Goal: Task Accomplishment & Management: Manage account settings

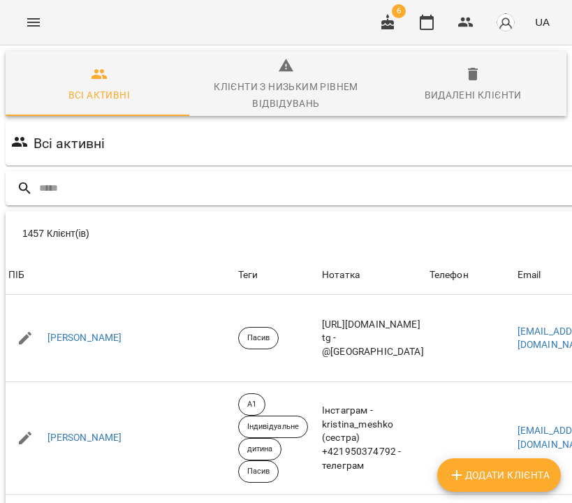
click at [243, 201] on div at bounding box center [344, 188] width 677 height 34
click at [237, 186] on input "text" at bounding box center [358, 188] width 638 height 23
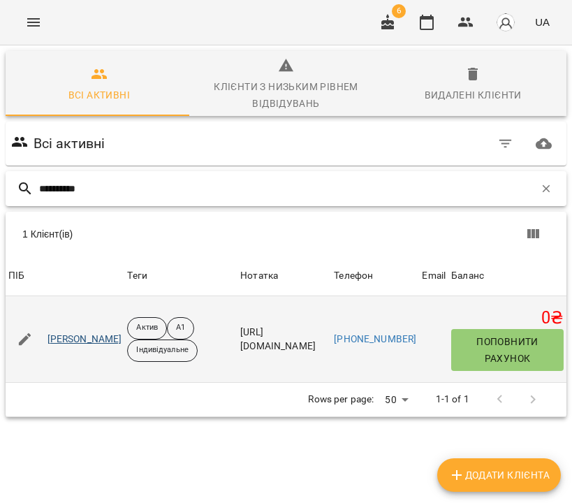
type input "**********"
click at [94, 336] on link "Широколава Катерина" at bounding box center [84, 339] width 75 height 14
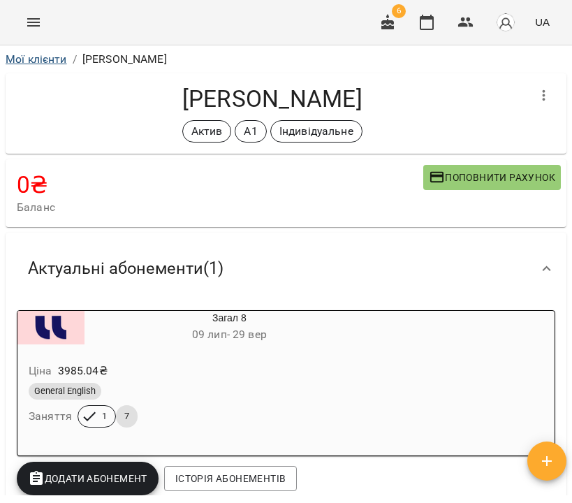
click at [39, 60] on link "Мої клієнти" at bounding box center [36, 58] width 61 height 13
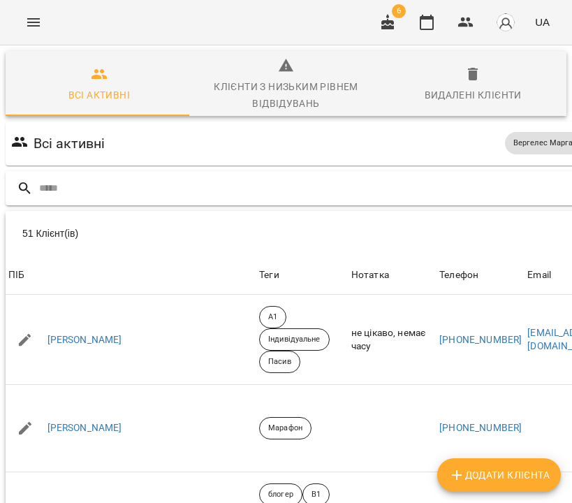
click at [275, 182] on input "text" at bounding box center [361, 188] width 644 height 23
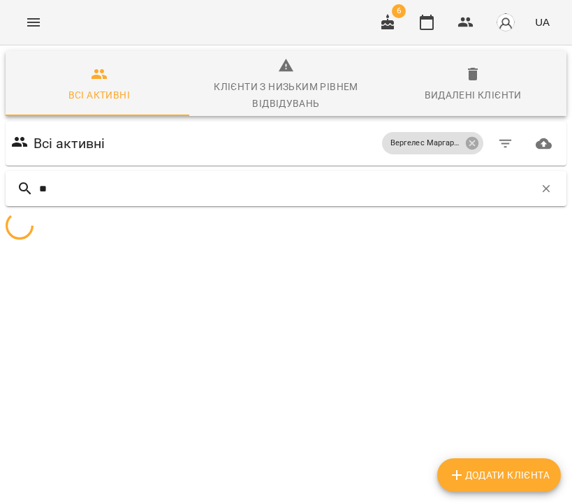
type input "*"
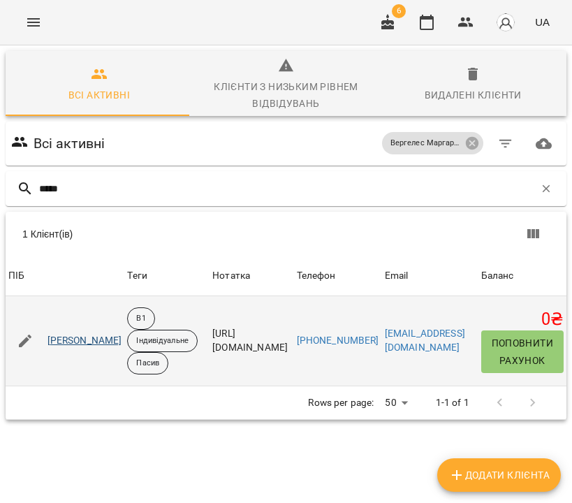
type input "*****"
click at [101, 340] on link "Бирак Наталія Іванівна" at bounding box center [84, 341] width 75 height 14
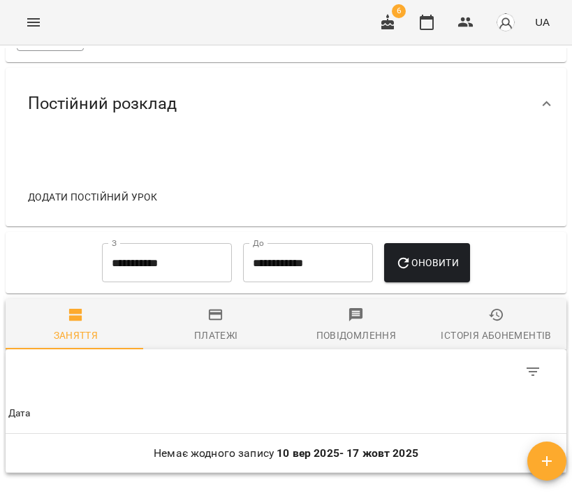
scroll to position [1070, 0]
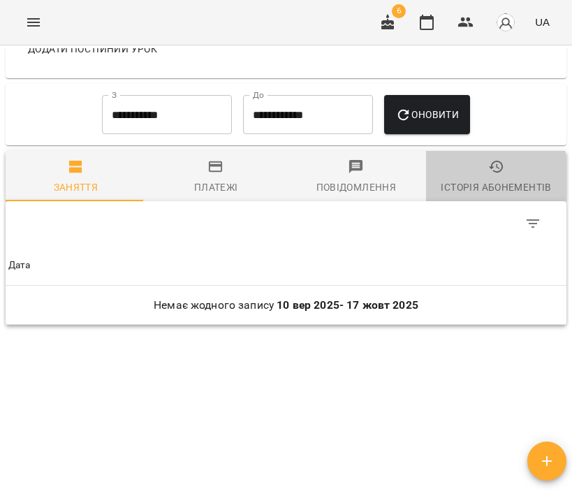
click at [478, 179] on div "Історія абонементів" at bounding box center [495, 187] width 110 height 17
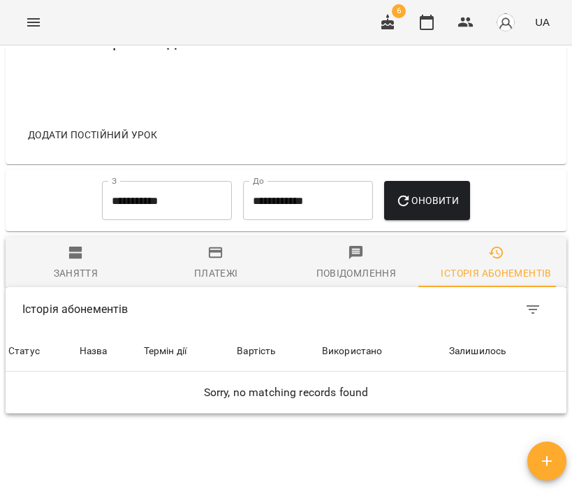
click at [179, 211] on input "**********" at bounding box center [167, 200] width 130 height 39
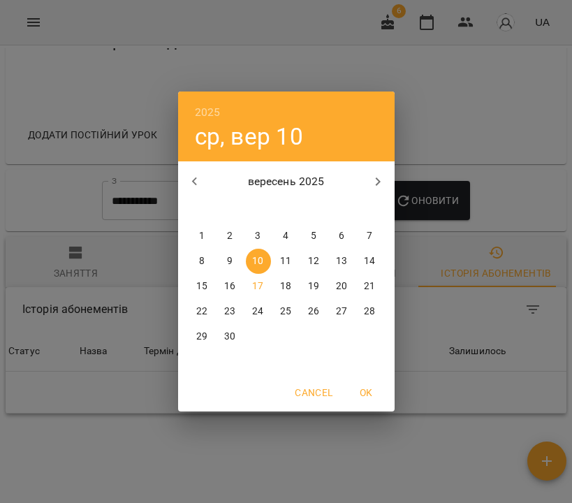
click at [202, 191] on button "button" at bounding box center [195, 182] width 34 height 34
click at [314, 232] on p "1" at bounding box center [314, 236] width 6 height 14
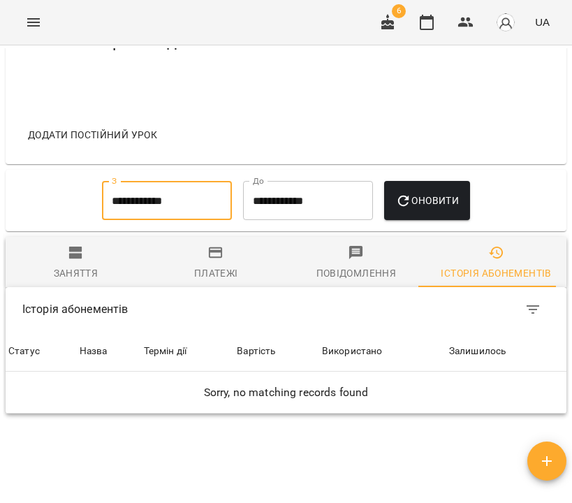
click at [445, 209] on span "Оновити" at bounding box center [427, 200] width 64 height 17
click at [123, 181] on div "**********" at bounding box center [166, 200] width 141 height 50
click at [133, 211] on input "**********" at bounding box center [167, 200] width 130 height 39
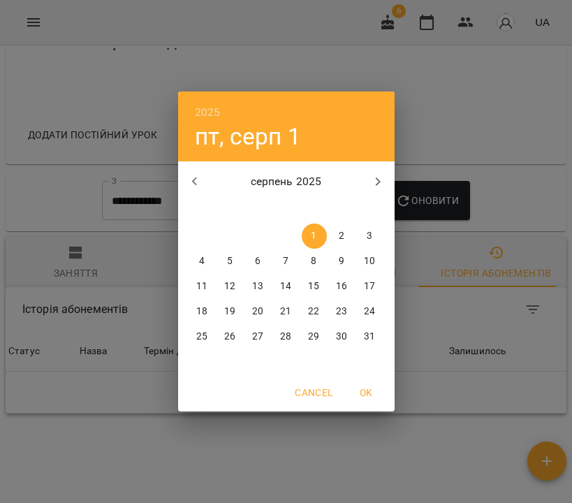
click at [193, 187] on icon "button" at bounding box center [194, 181] width 17 height 17
click at [195, 183] on icon "button" at bounding box center [193, 181] width 5 height 8
click at [380, 234] on span "1" at bounding box center [369, 236] width 25 height 14
type input "**********"
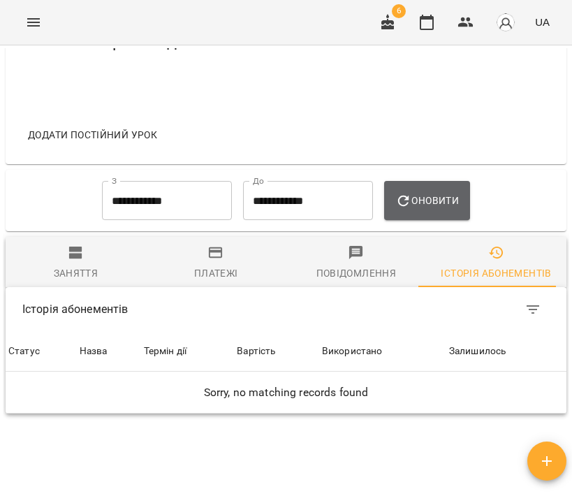
click at [418, 207] on span "Оновити" at bounding box center [427, 200] width 64 height 17
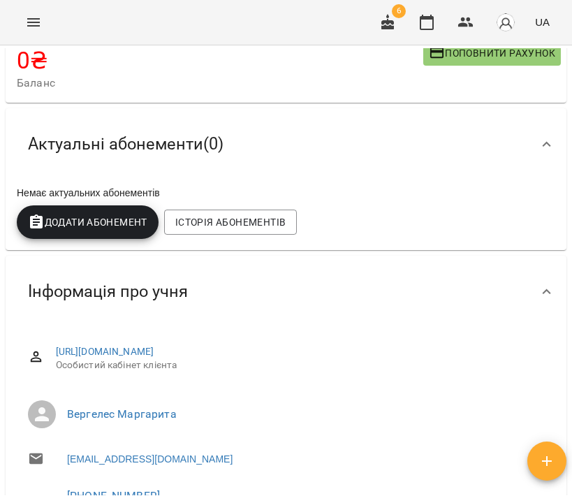
scroll to position [0, 0]
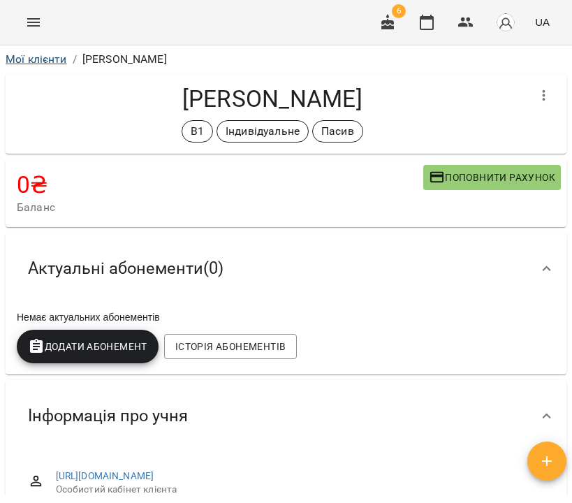
click at [39, 59] on link "Мої клієнти" at bounding box center [36, 58] width 61 height 13
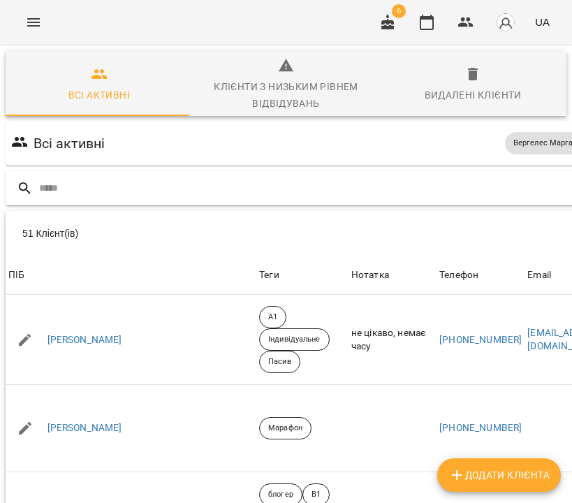
click at [279, 191] on input "text" at bounding box center [361, 188] width 644 height 23
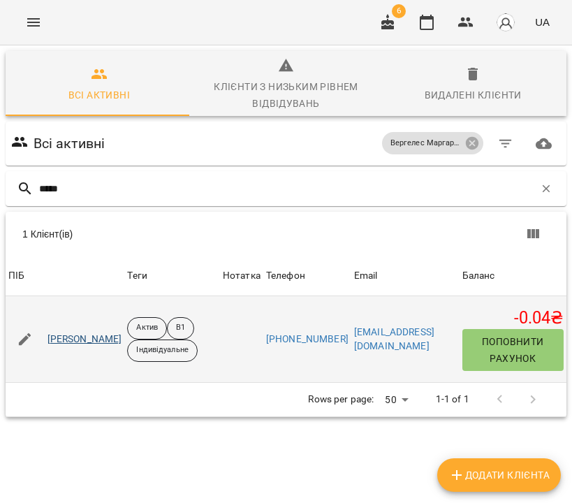
type input "*****"
click at [118, 344] on link "Шабардіна Альона Михайлівна" at bounding box center [84, 339] width 75 height 14
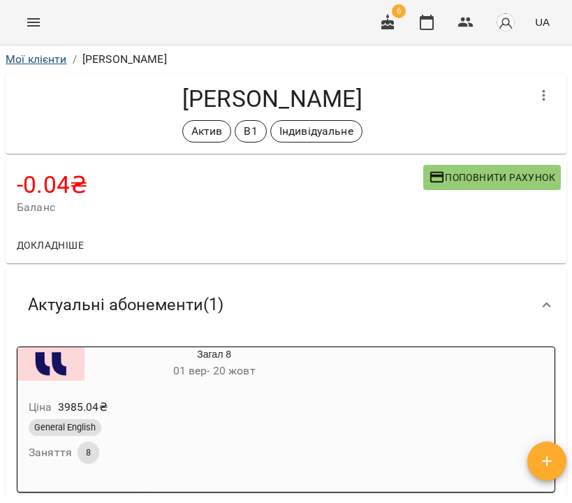
click at [43, 61] on link "Мої клієнти" at bounding box center [36, 58] width 61 height 13
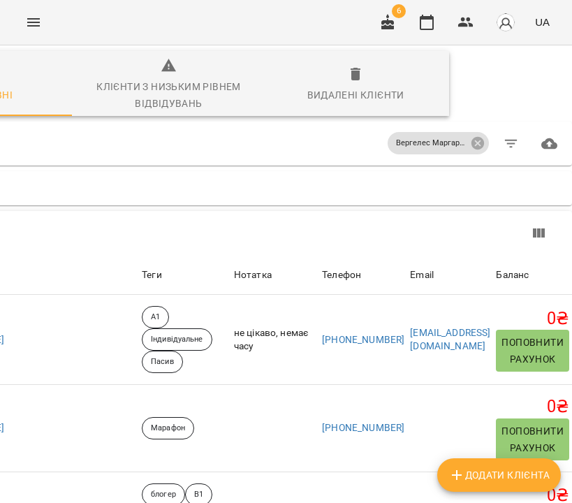
scroll to position [0, 322]
click at [519, 148] on icon "button" at bounding box center [511, 143] width 17 height 17
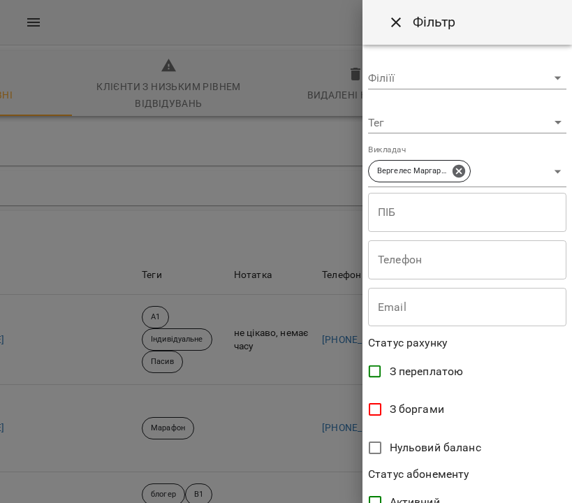
click at [399, 129] on body "For Business 6 UA Всі активні Клієнти з низьким рівнем відвідувань Видалені клі…" at bounding box center [286, 370] width 572 height 741
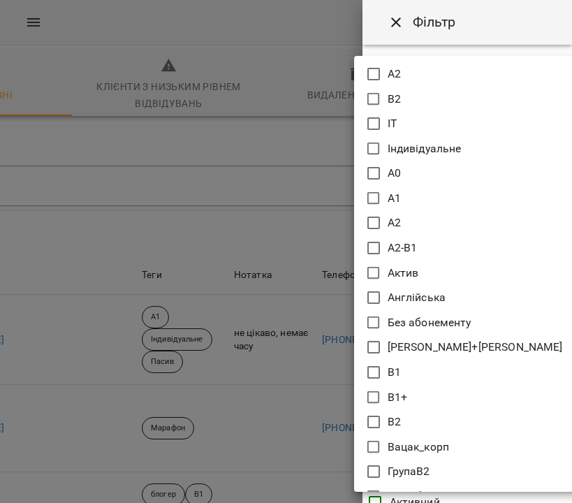
click at [376, 269] on icon at bounding box center [373, 273] width 17 height 17
type input "*****"
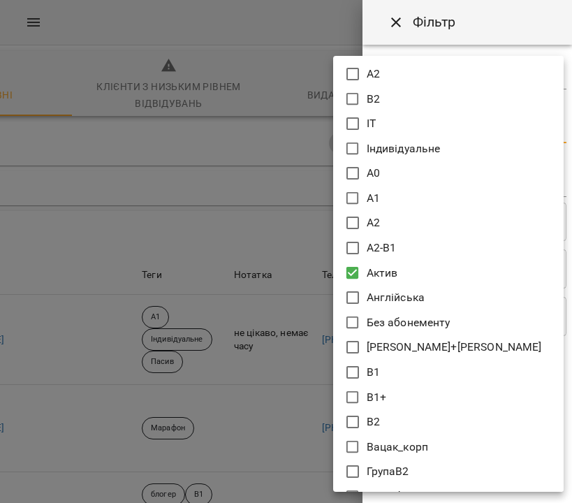
click at [473, 23] on div at bounding box center [286, 251] width 572 height 503
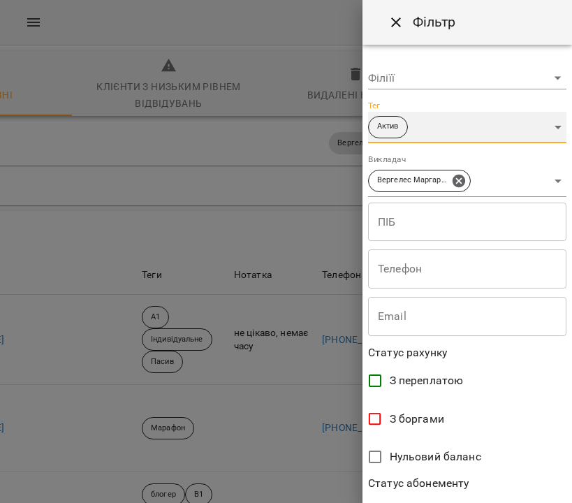
scroll to position [292, 0]
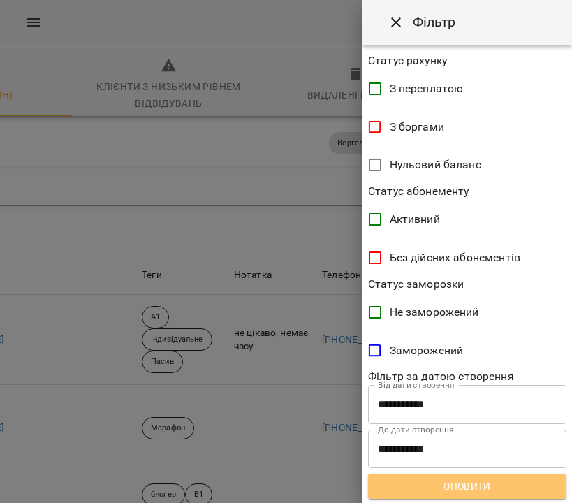
click at [486, 484] on span "Оновити" at bounding box center [467, 485] width 176 height 17
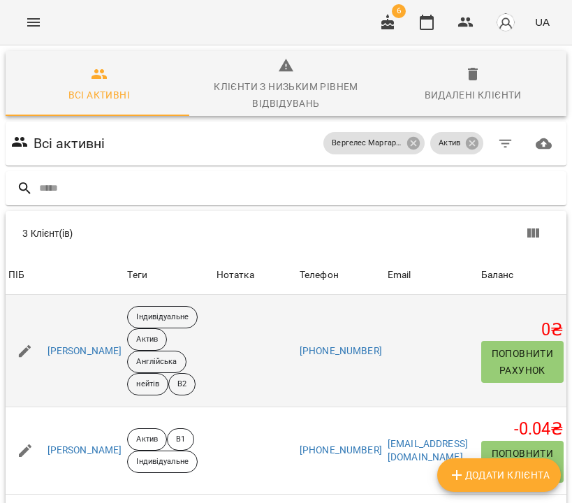
scroll to position [0, 0]
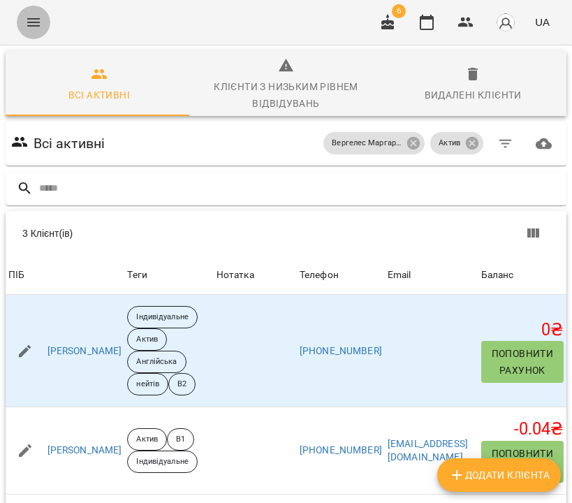
click at [27, 29] on icon "Menu" at bounding box center [33, 22] width 17 height 17
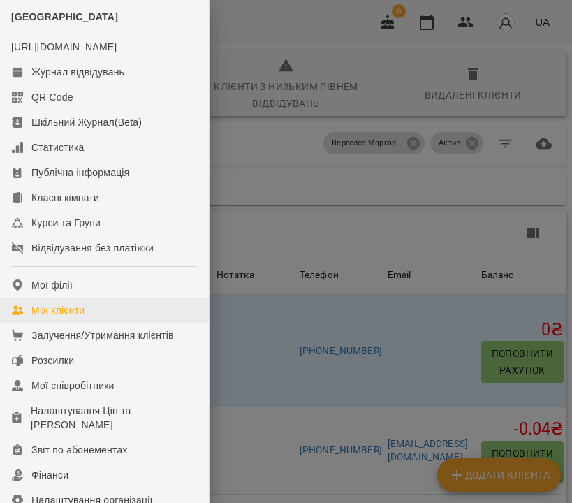
click at [49, 317] on div "Мої клієнти" at bounding box center [57, 310] width 53 height 14
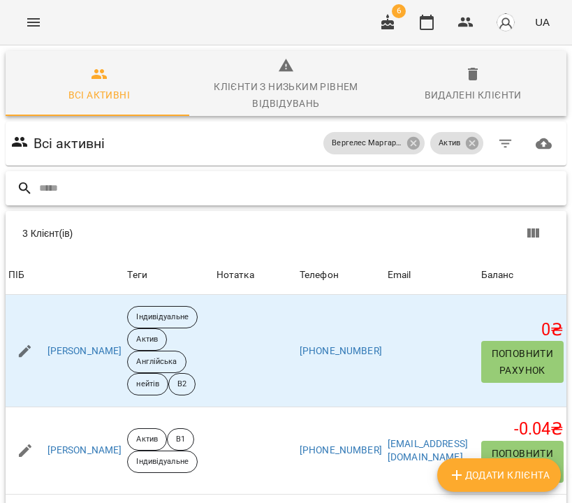
scroll to position [0, 43]
click at [419, 147] on icon at bounding box center [413, 143] width 13 height 13
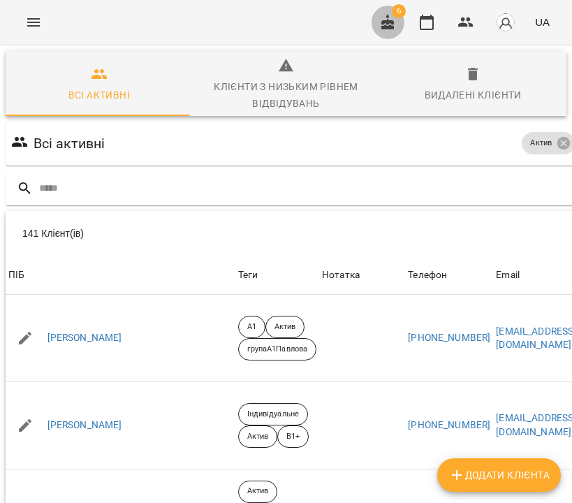
click at [384, 22] on icon "button" at bounding box center [387, 21] width 13 height 15
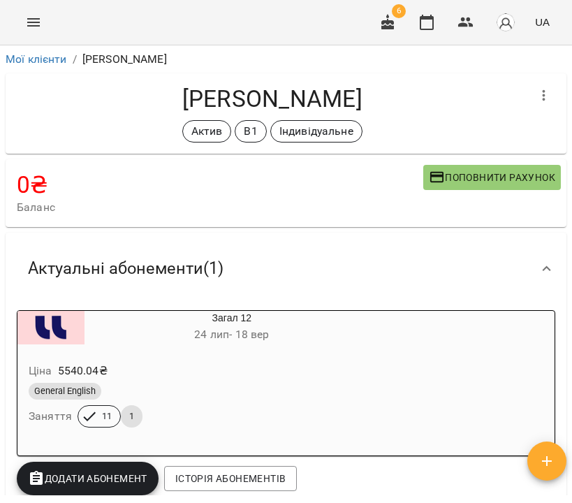
click at [543, 94] on button "button" at bounding box center [544, 96] width 34 height 34
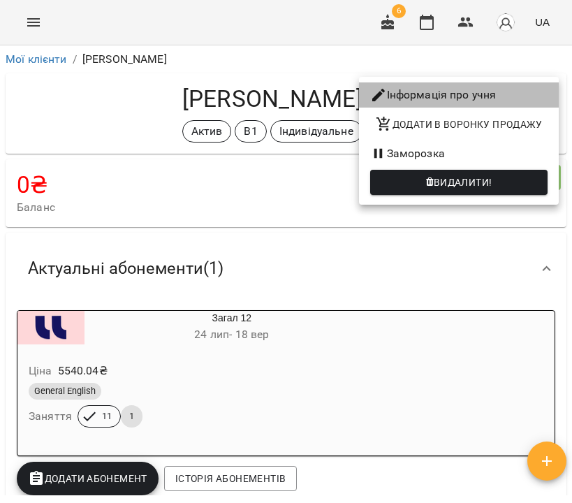
click at [511, 96] on li "Інформація про учня" at bounding box center [459, 94] width 200 height 25
select select "**"
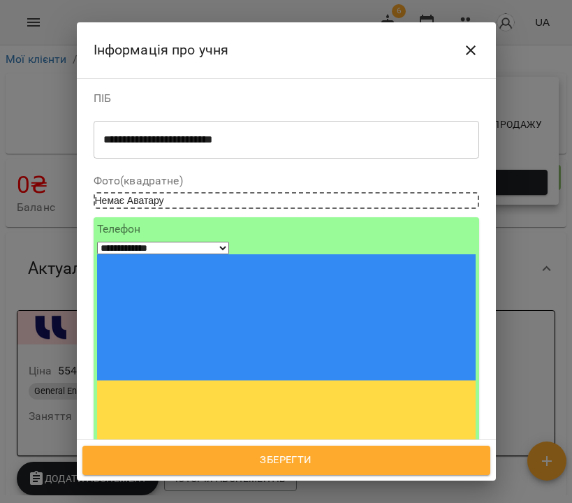
scroll to position [101, 0]
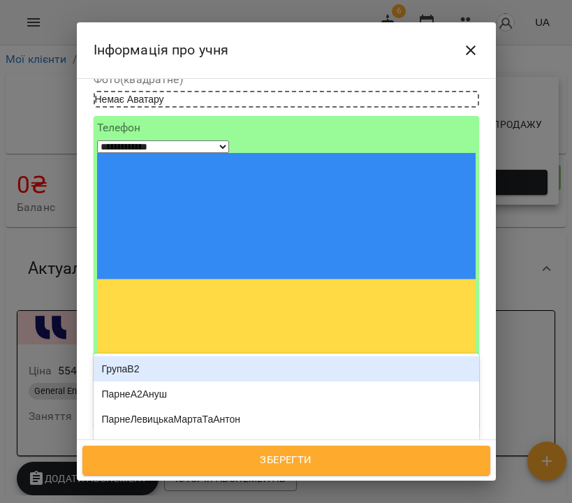
type input "***"
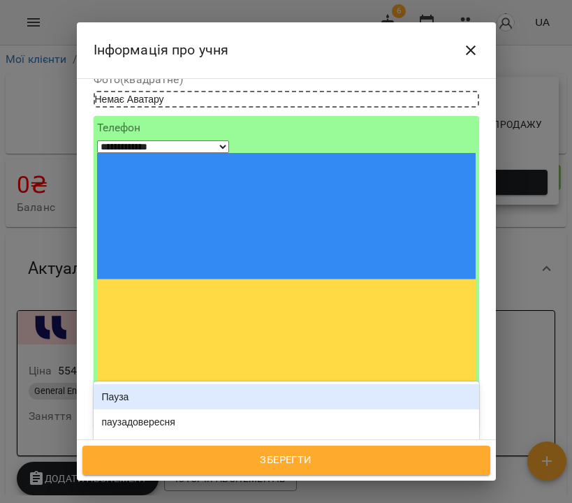
click at [197, 384] on div "Пауза" at bounding box center [286, 396] width 385 height 25
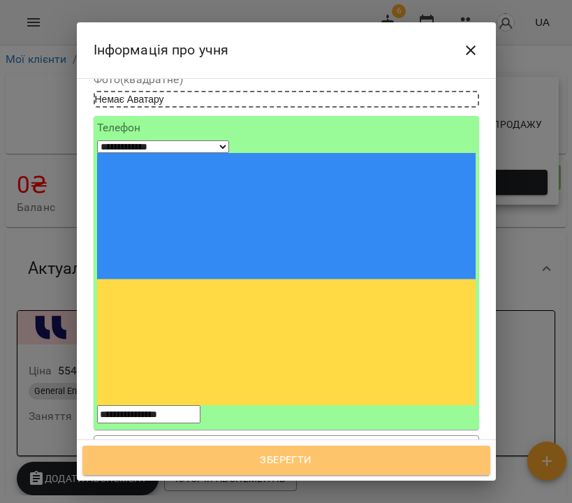
click at [304, 465] on span "Зберегти" at bounding box center [286, 460] width 377 height 18
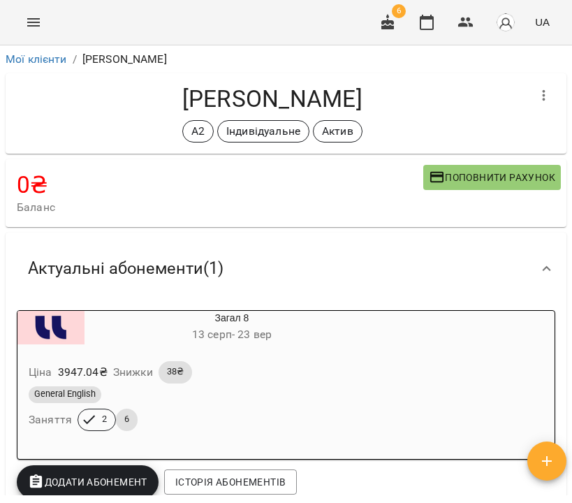
click at [311, 377] on div "Ціна 3947.04 ₴ Знижки 38₴" at bounding box center [198, 372] width 345 height 28
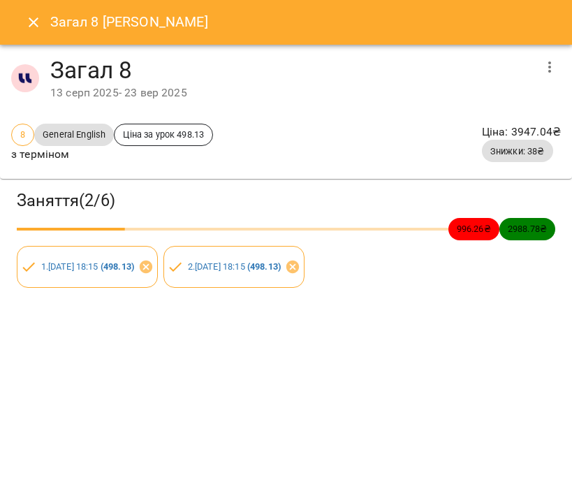
click at [551, 63] on icon "button" at bounding box center [549, 67] width 17 height 17
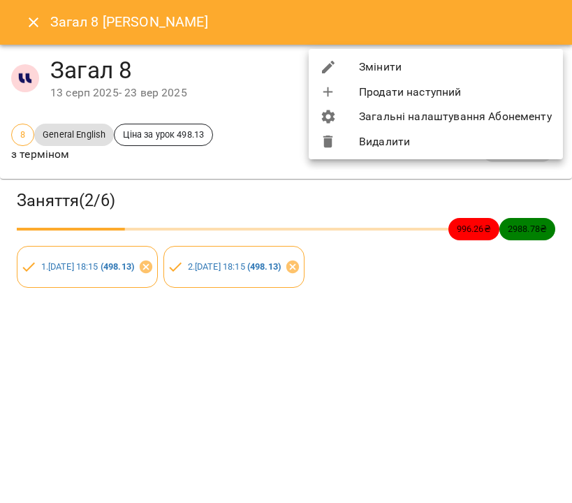
click at [540, 62] on li "Змінити" at bounding box center [436, 66] width 254 height 25
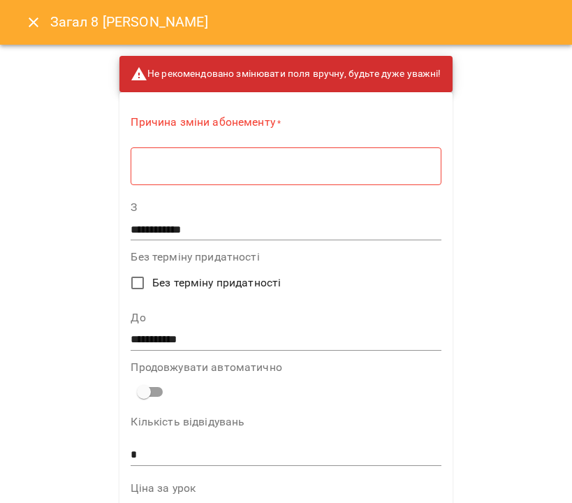
click at [343, 171] on textarea at bounding box center [285, 166] width 290 height 13
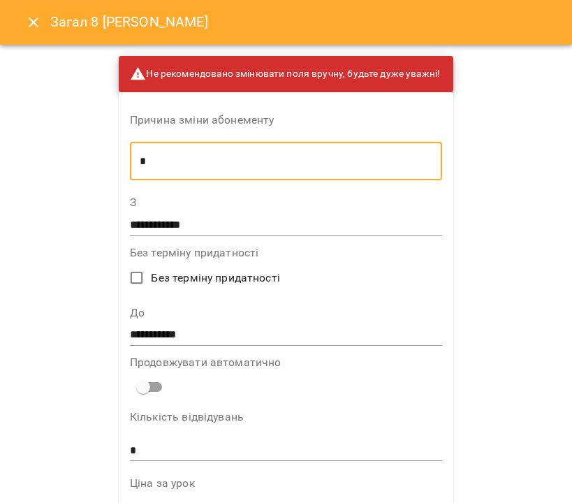
type textarea "*"
click at [203, 329] on input "**********" at bounding box center [286, 335] width 312 height 22
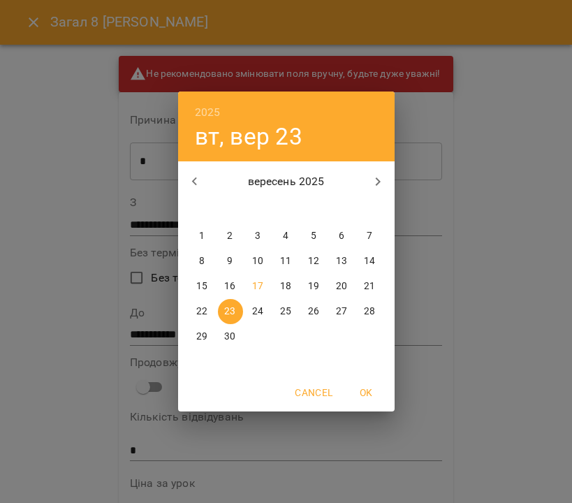
click at [231, 339] on p "30" at bounding box center [229, 336] width 11 height 14
type input "**********"
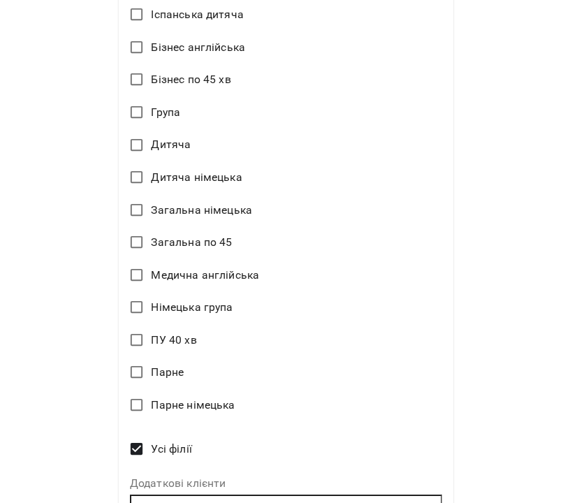
scroll to position [899, 0]
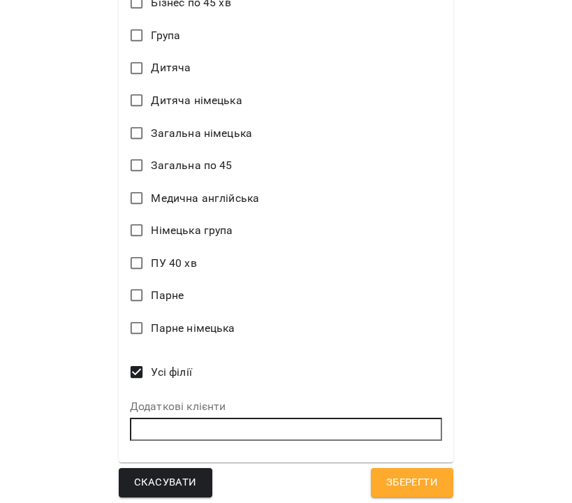
click at [400, 473] on span "Зберегти" at bounding box center [412, 482] width 52 height 18
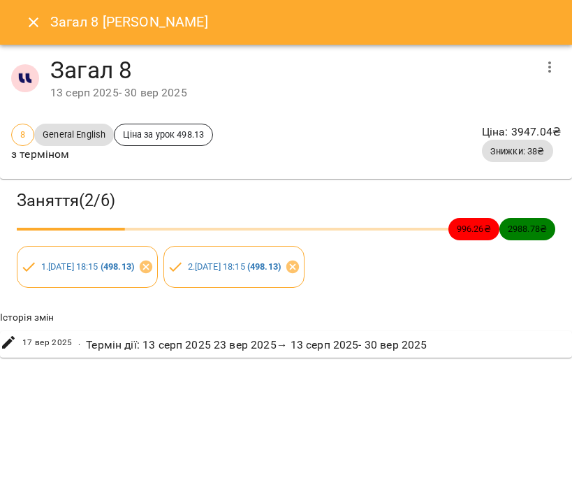
click at [32, 27] on icon "Close" at bounding box center [33, 22] width 17 height 17
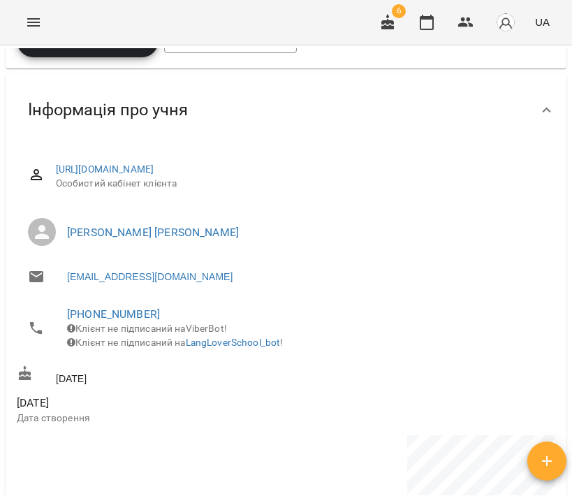
scroll to position [0, 0]
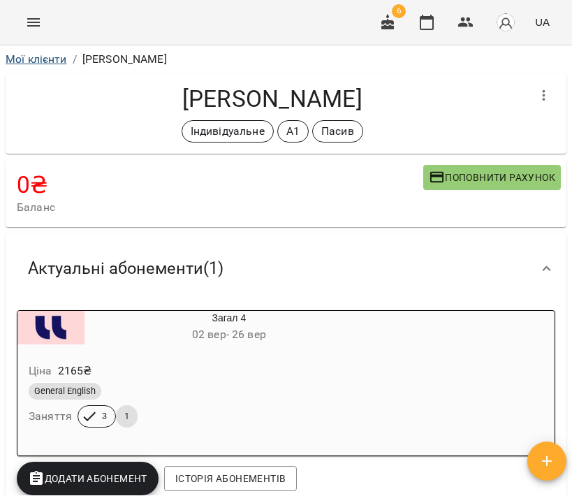
click at [34, 55] on link "Мої клієнти" at bounding box center [36, 58] width 61 height 13
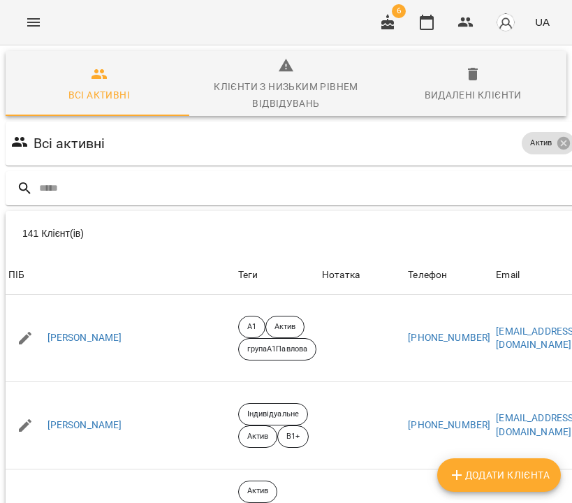
click at [27, 20] on icon "Menu" at bounding box center [33, 22] width 13 height 8
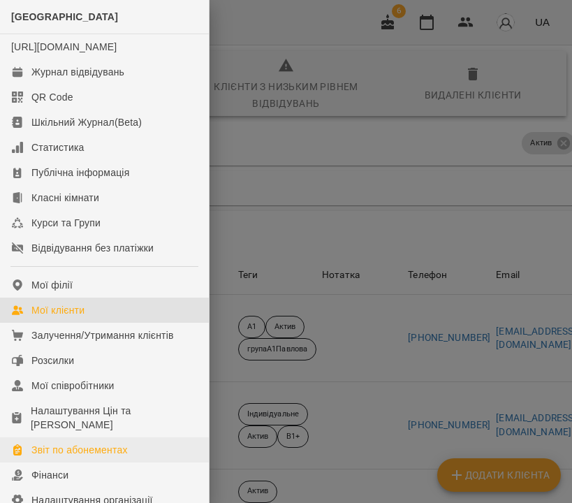
click at [55, 456] on div "Звіт по абонементах" at bounding box center [79, 450] width 96 height 14
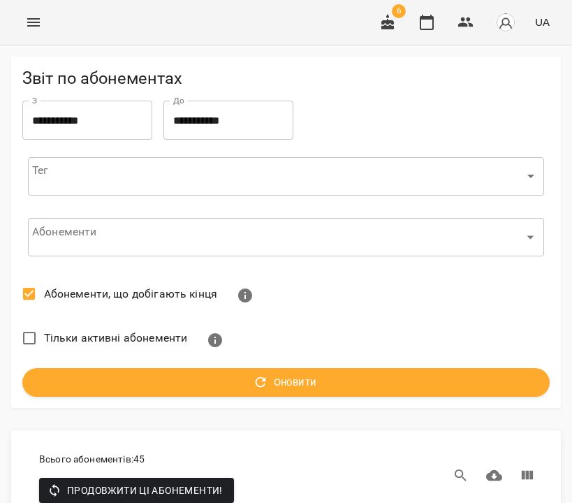
click at [33, 17] on icon "Menu" at bounding box center [33, 22] width 17 height 17
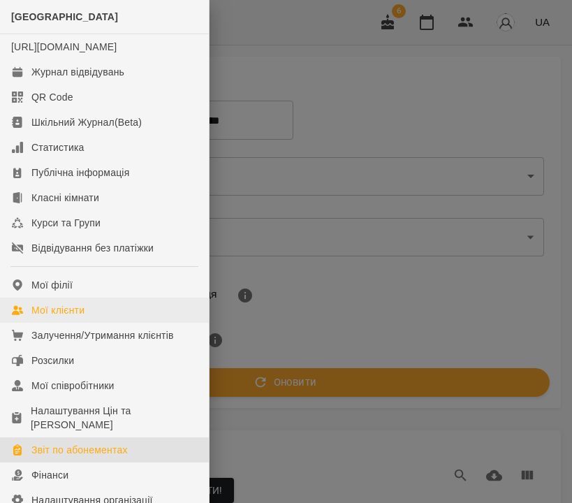
click at [92, 316] on link "Мої клієнти" at bounding box center [104, 309] width 209 height 25
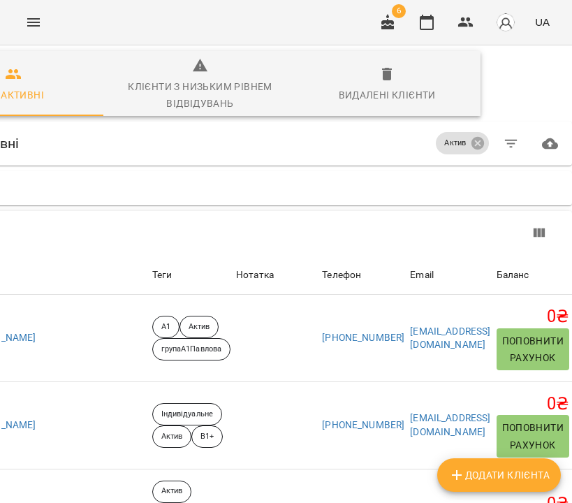
scroll to position [0, 296]
click at [470, 144] on icon at bounding box center [477, 142] width 15 height 15
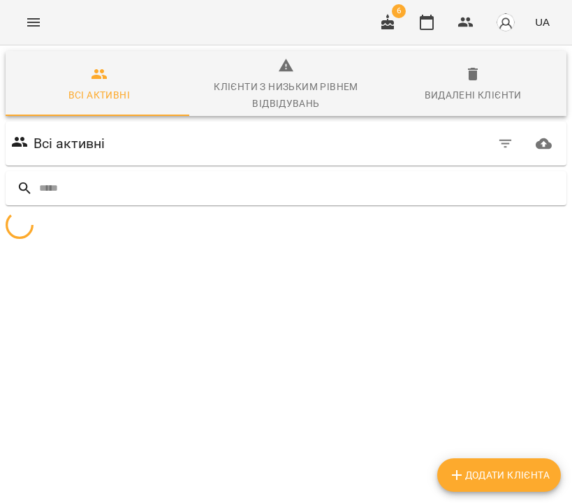
scroll to position [0, 0]
click at [499, 144] on icon "button" at bounding box center [505, 144] width 13 height 8
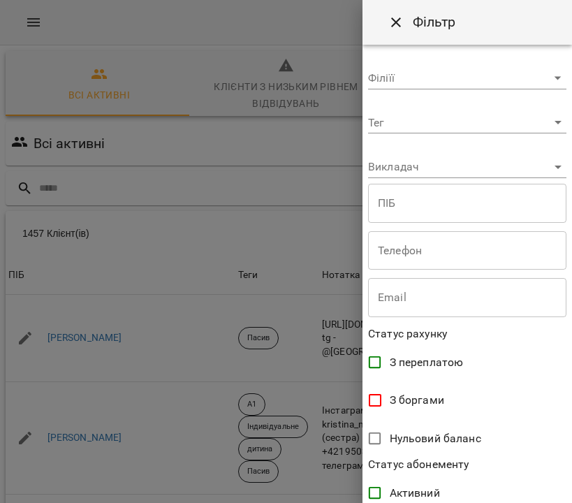
click at [406, 131] on body "For Business 6 UA Всі активні Клієнти з низьким рівнем відвідувань Видалені клі…" at bounding box center [286, 370] width 572 height 741
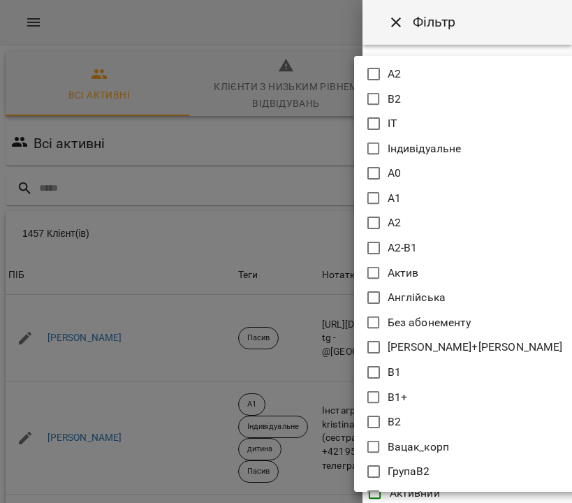
click at [373, 272] on icon at bounding box center [373, 273] width 17 height 17
type input "*****"
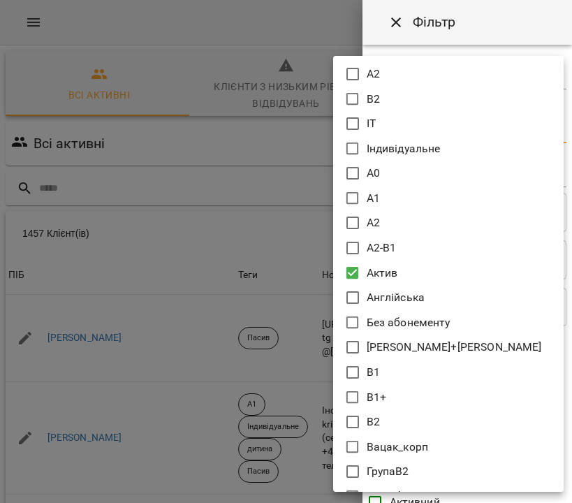
click at [502, 34] on div at bounding box center [286, 251] width 572 height 503
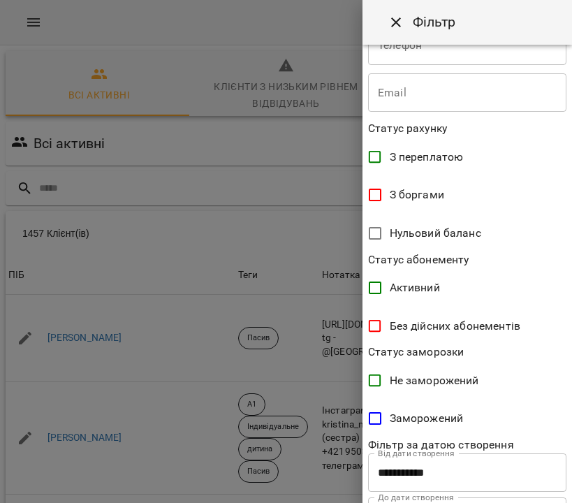
scroll to position [283, 0]
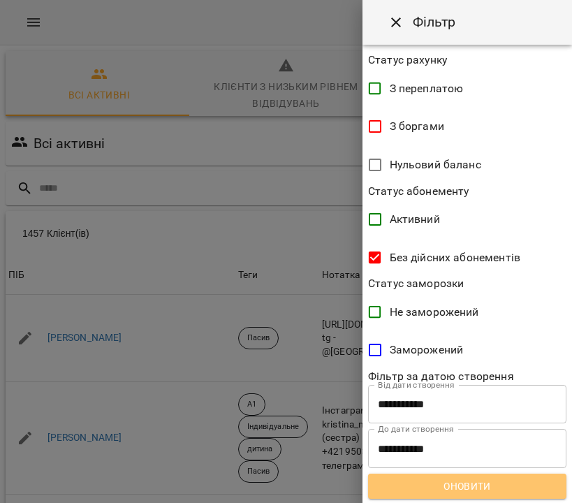
click at [473, 487] on span "Оновити" at bounding box center [467, 485] width 176 height 17
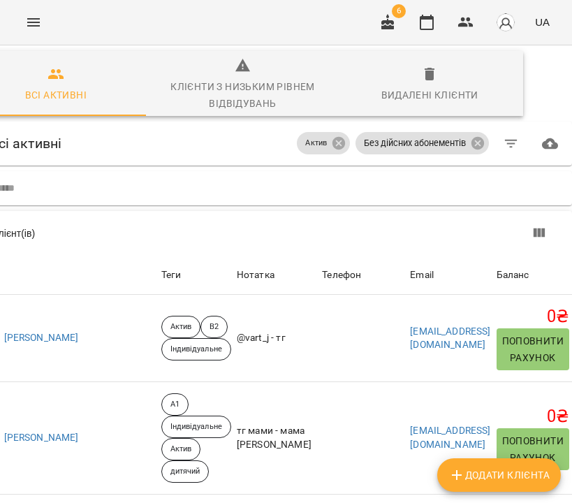
scroll to position [1, 289]
click at [332, 142] on icon at bounding box center [338, 143] width 13 height 13
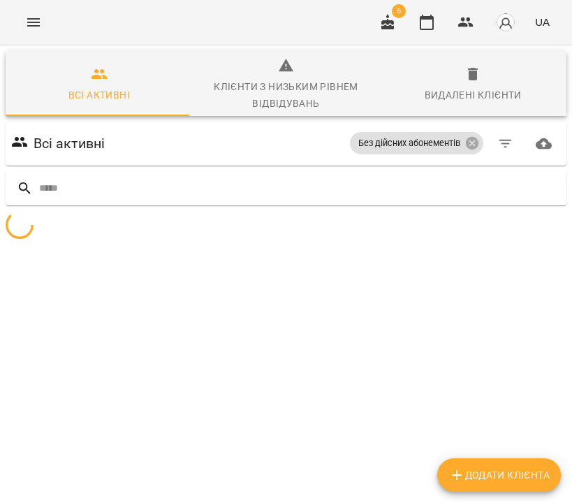
scroll to position [1, 0]
click at [464, 143] on icon at bounding box center [471, 142] width 15 height 15
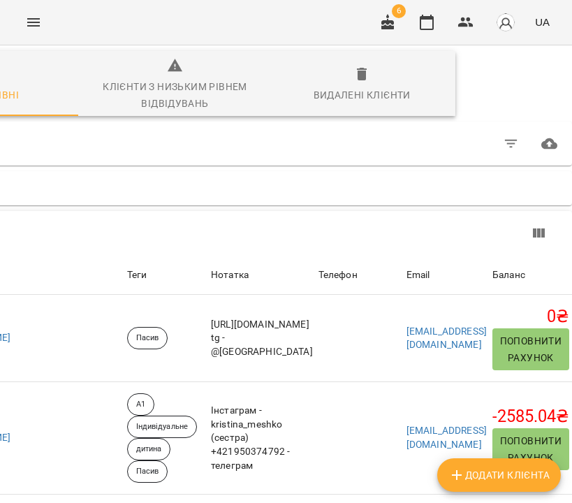
scroll to position [5, 272]
click at [503, 142] on icon "button" at bounding box center [511, 143] width 17 height 17
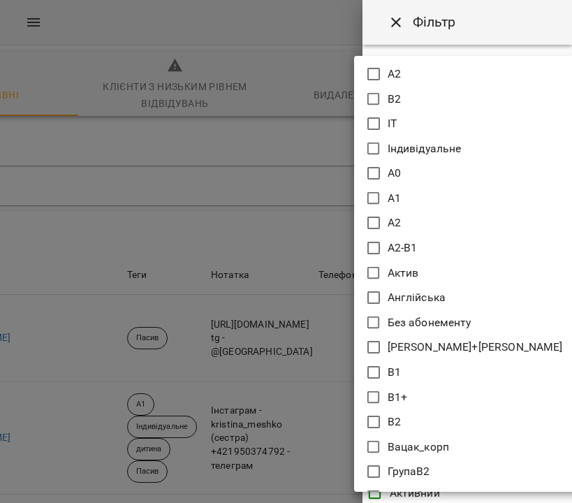
click at [449, 121] on body "For Business 6 UA Всі активні Клієнти з низьким рівнем відвідувань Видалені клі…" at bounding box center [286, 370] width 572 height 741
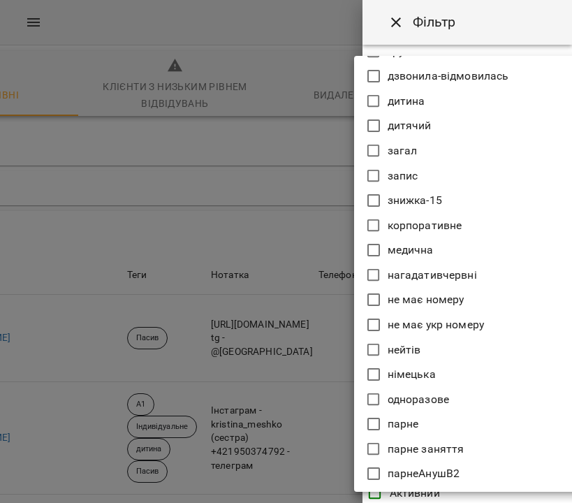
scroll to position [903, 0]
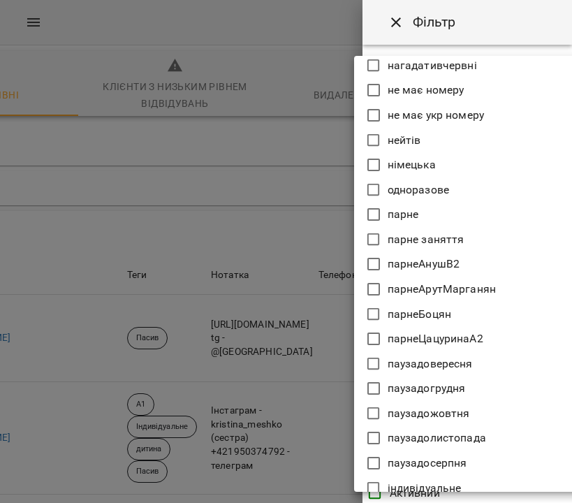
click at [372, 462] on icon at bounding box center [373, 462] width 17 height 17
type input "**********"
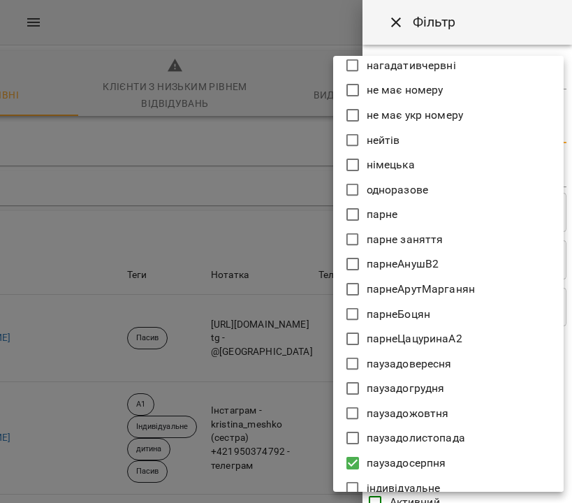
click at [512, 36] on div at bounding box center [286, 251] width 572 height 503
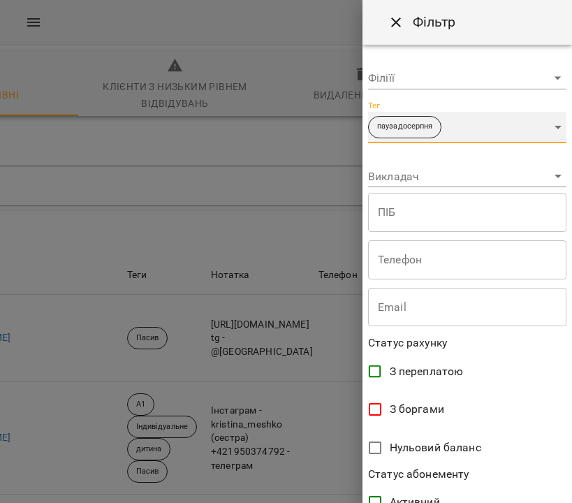
scroll to position [283, 0]
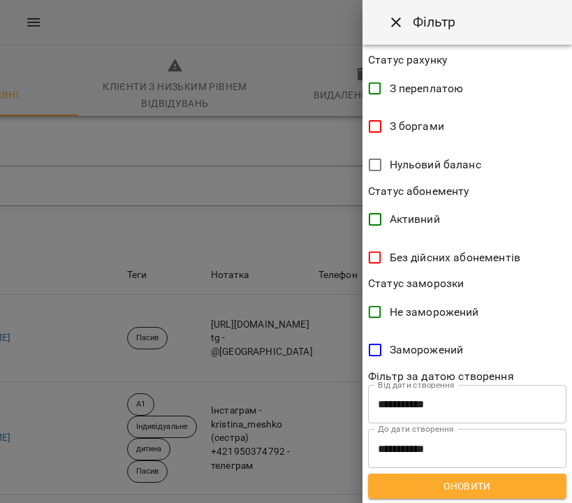
click at [459, 477] on span "Оновити" at bounding box center [467, 485] width 176 height 17
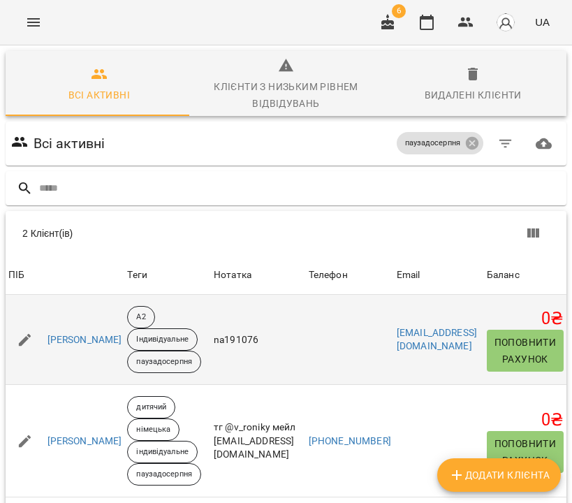
scroll to position [28, 0]
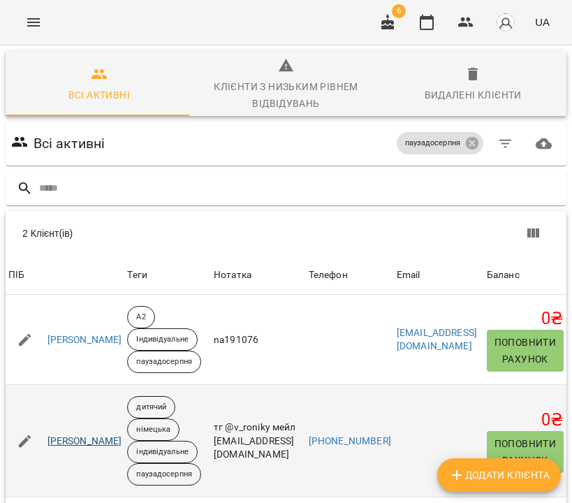
click at [103, 434] on link "Куліш Аліса Сергіївна" at bounding box center [84, 441] width 75 height 14
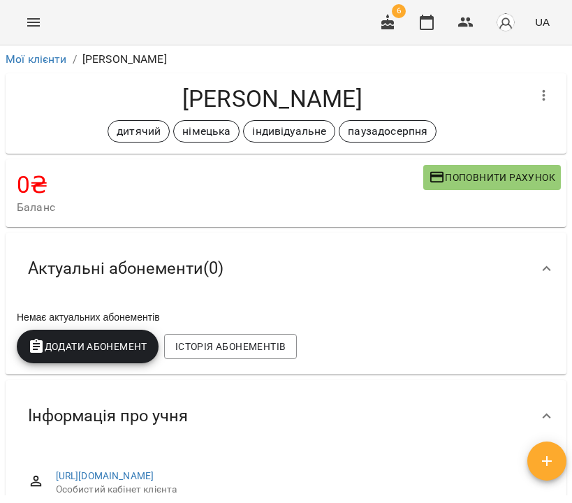
click at [535, 91] on icon "button" at bounding box center [543, 95] width 17 height 17
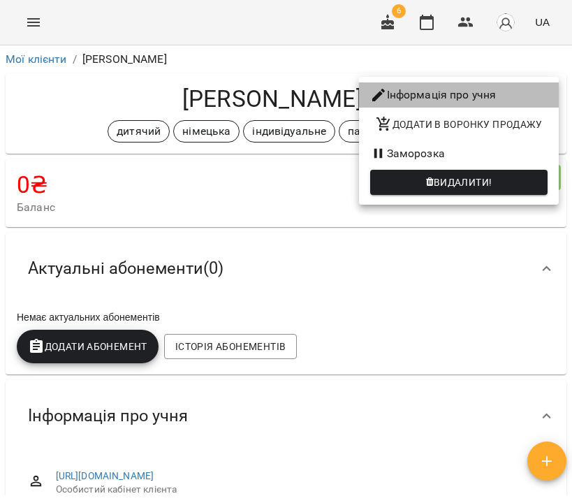
click at [505, 100] on li "Інформація про учня" at bounding box center [459, 94] width 200 height 25
select select "**"
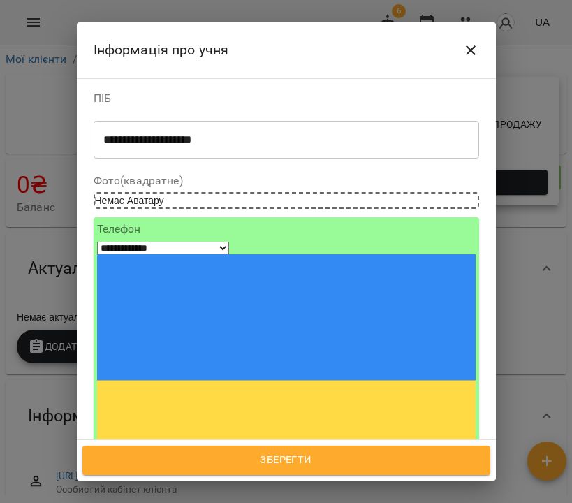
scroll to position [105, 0]
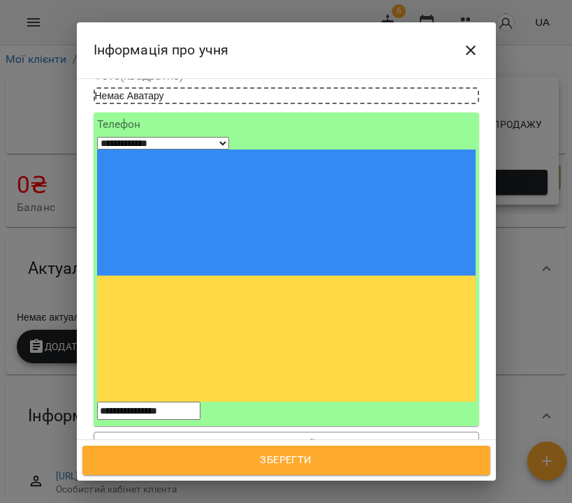
type input "****"
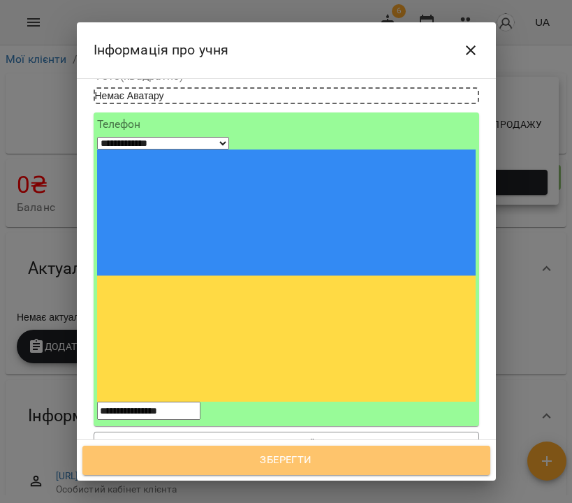
click at [368, 455] on span "Зберегти" at bounding box center [286, 460] width 377 height 18
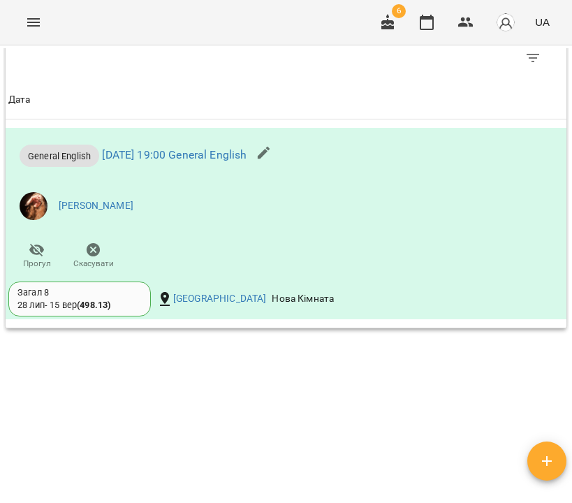
scroll to position [901, 0]
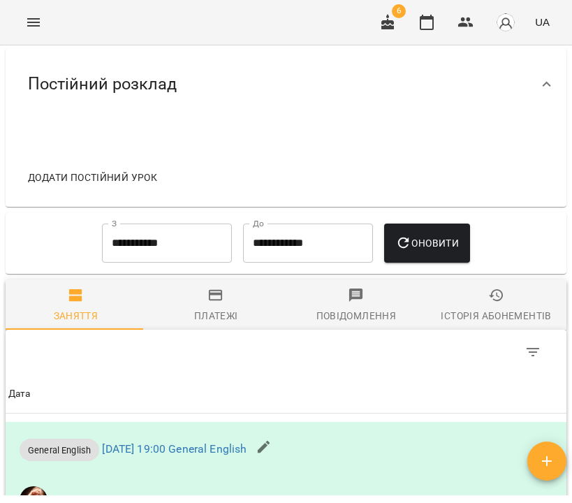
click at [482, 318] on div "Історія абонементів" at bounding box center [495, 315] width 110 height 17
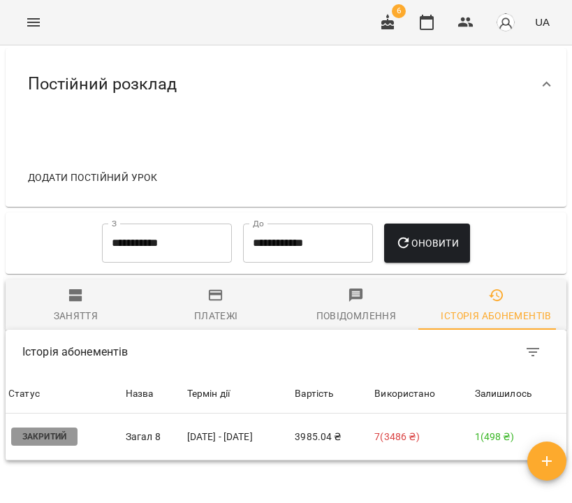
scroll to position [904, 0]
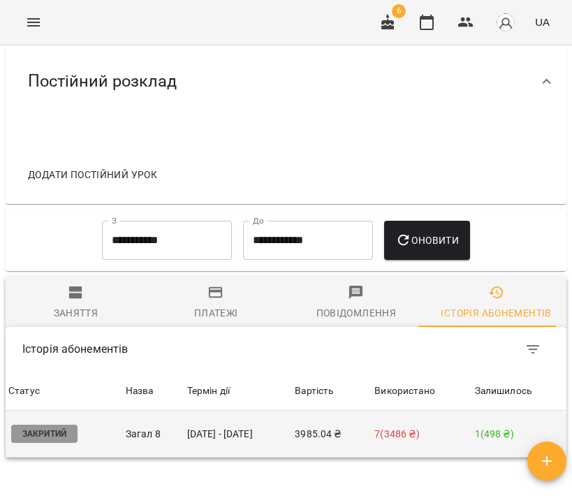
click at [302, 433] on td "3985.04 ₴" at bounding box center [332, 433] width 80 height 47
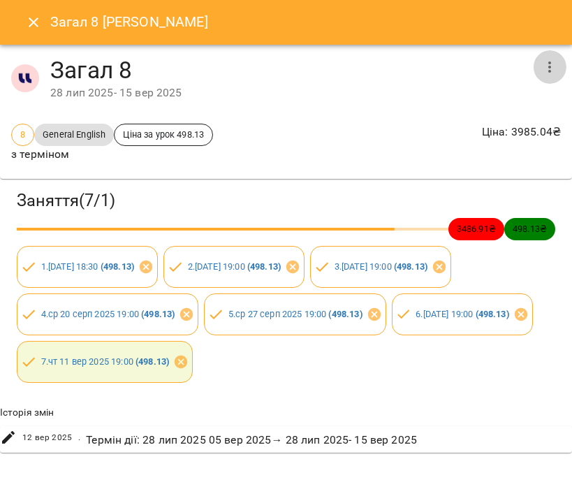
click at [542, 69] on icon "button" at bounding box center [549, 67] width 17 height 17
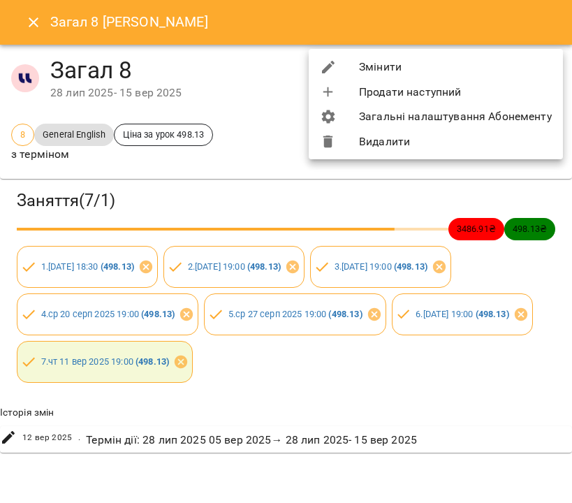
click at [533, 67] on li "Змінити" at bounding box center [436, 66] width 254 height 25
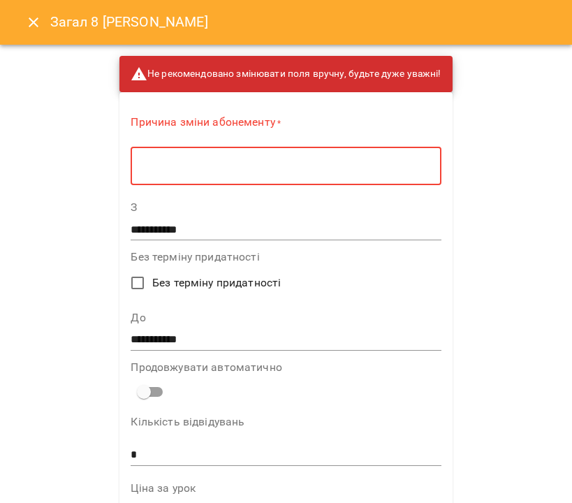
click at [295, 163] on textarea at bounding box center [285, 166] width 290 height 13
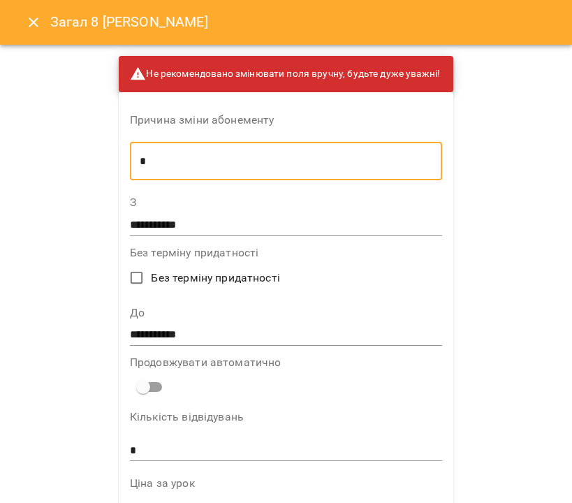
type textarea "*"
click at [225, 331] on input "**********" at bounding box center [286, 335] width 312 height 22
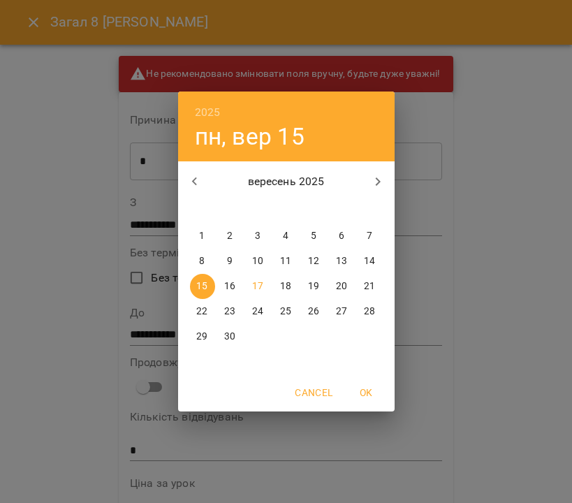
click at [368, 285] on p "21" at bounding box center [369, 286] width 11 height 14
type input "**********"
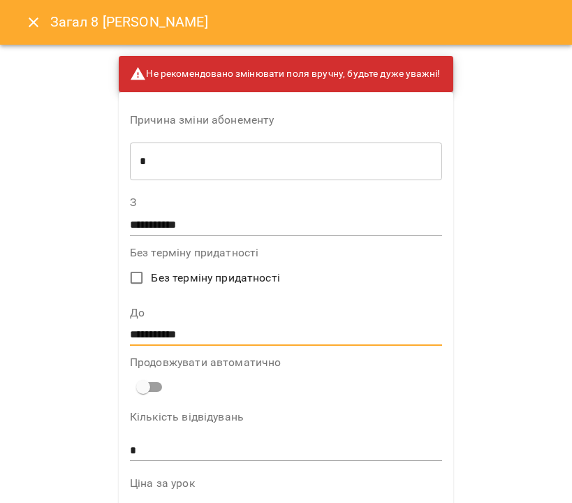
scroll to position [899, 0]
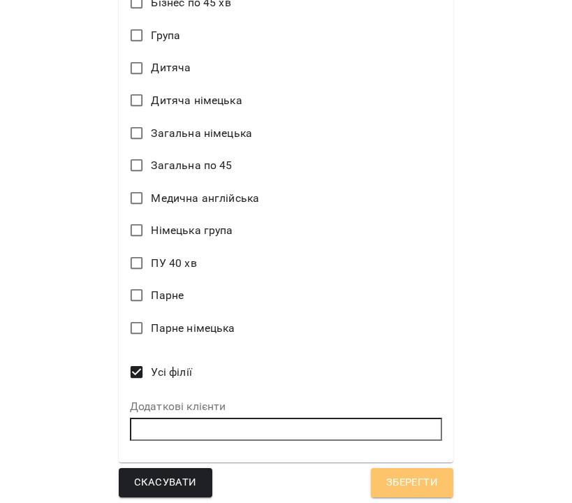
click at [419, 482] on span "Зберегти" at bounding box center [412, 482] width 52 height 18
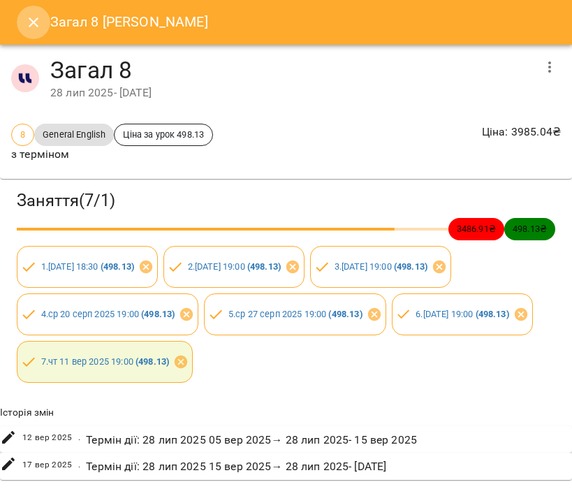
click at [33, 21] on icon "Close" at bounding box center [34, 22] width 10 height 10
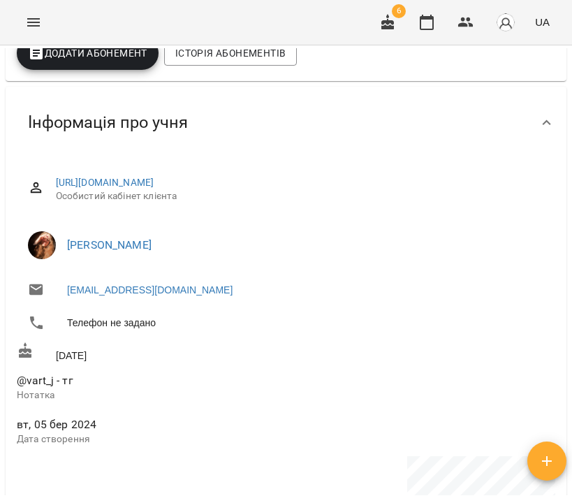
scroll to position [0, 0]
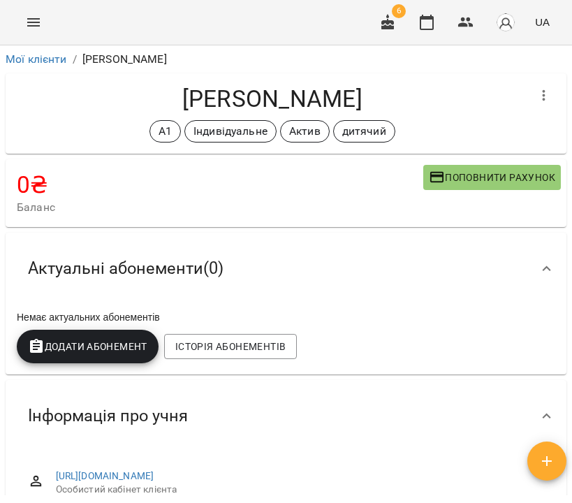
scroll to position [912, 0]
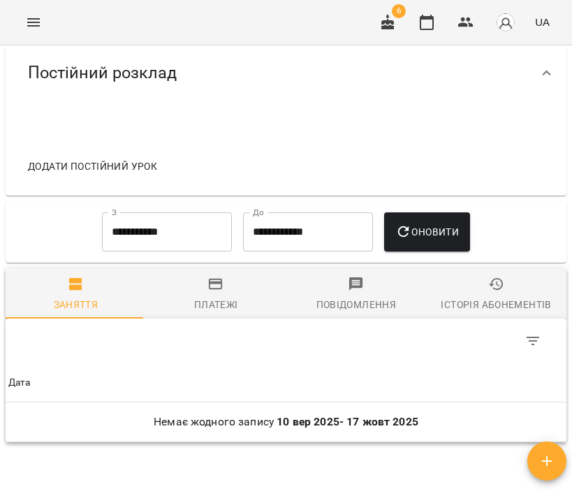
click at [480, 311] on button "Історія абонементів" at bounding box center [496, 293] width 140 height 50
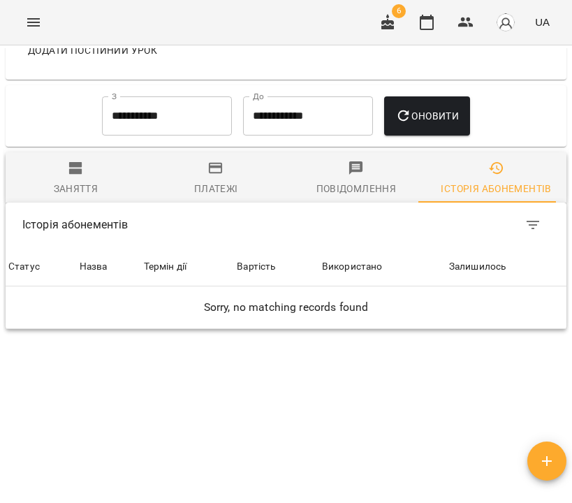
scroll to position [0, 0]
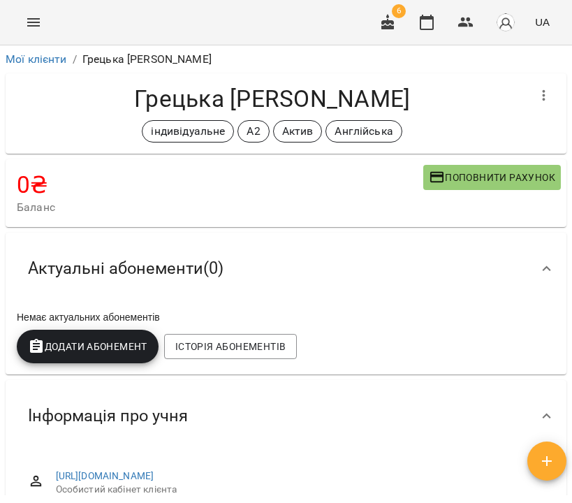
click at [158, 1] on div "For Business 6 UA" at bounding box center [286, 22] width 572 height 45
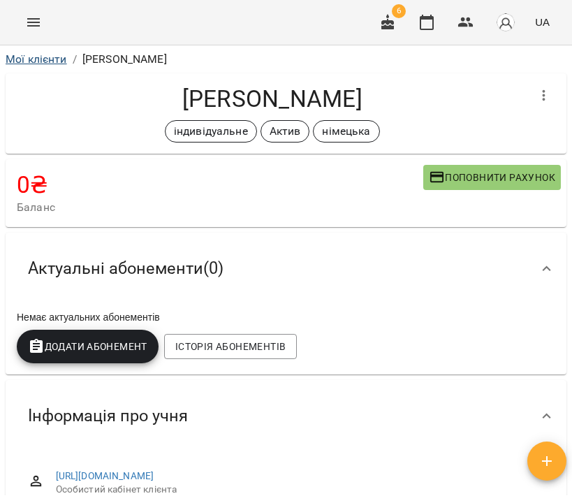
click at [47, 60] on link "Мої клієнти" at bounding box center [36, 58] width 61 height 13
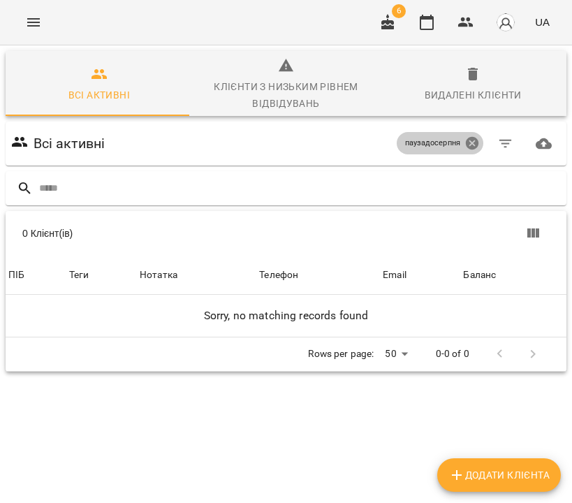
click at [464, 145] on icon at bounding box center [471, 142] width 15 height 15
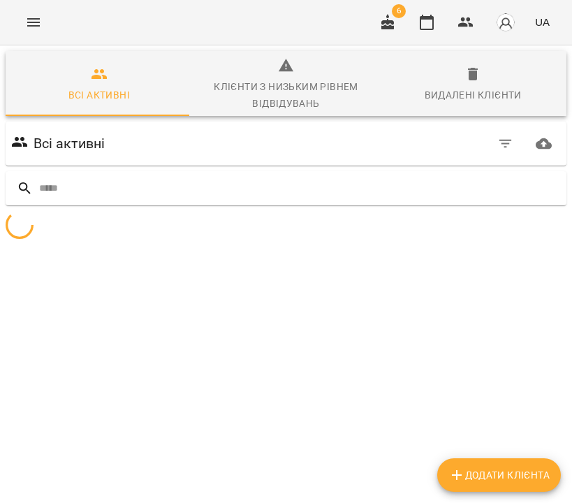
click at [499, 143] on icon "button" at bounding box center [505, 144] width 13 height 8
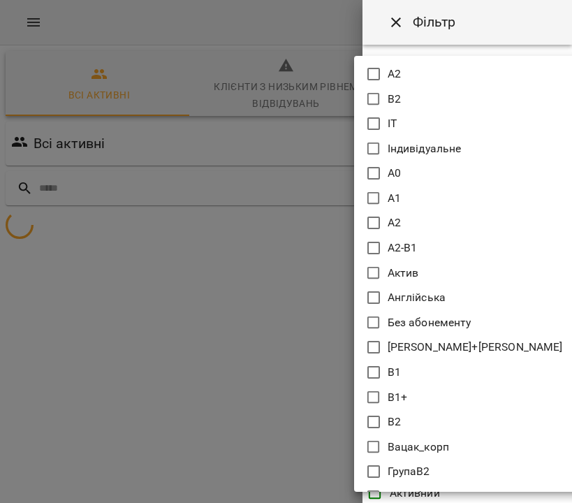
click at [441, 118] on body "**********" at bounding box center [286, 173] width 572 height 346
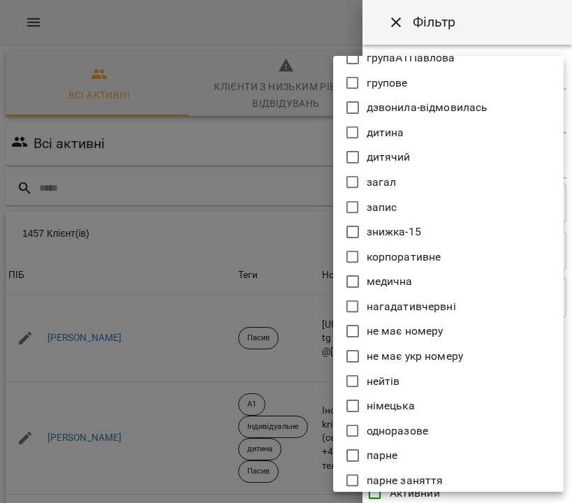
scroll to position [863, 0]
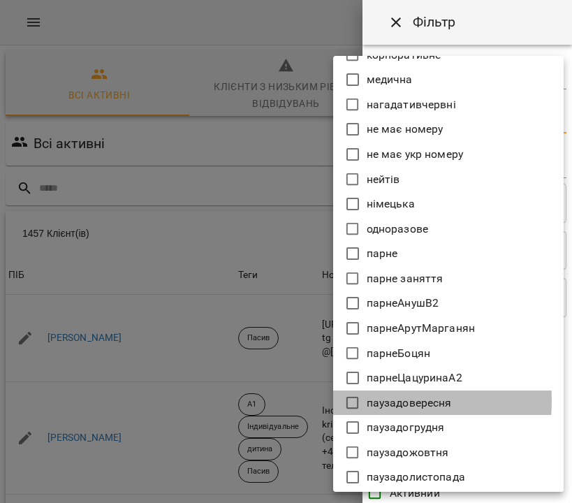
click at [353, 400] on icon at bounding box center [352, 402] width 17 height 17
type input "**********"
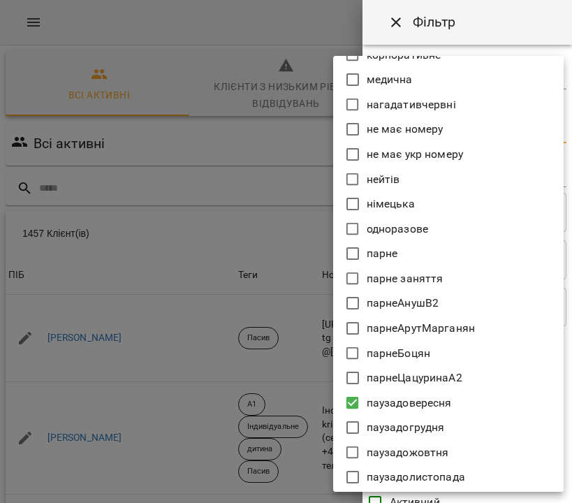
click at [312, 26] on div at bounding box center [286, 251] width 572 height 503
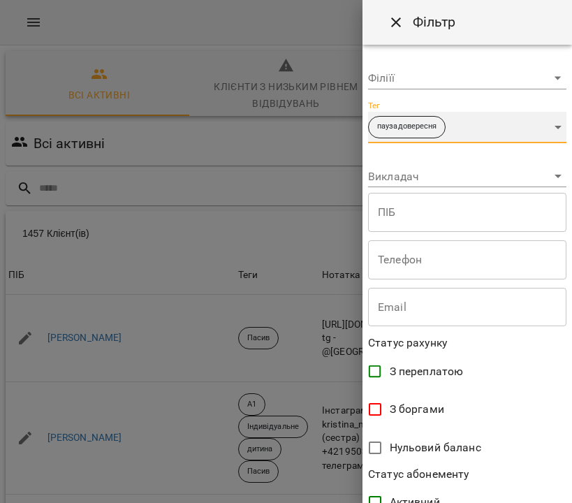
scroll to position [283, 0]
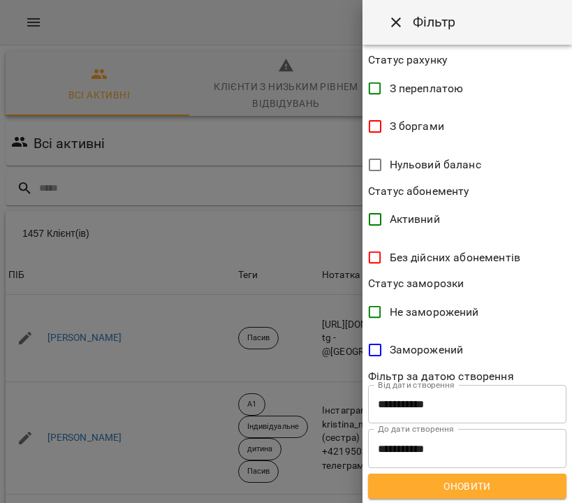
click at [469, 493] on button "Оновити" at bounding box center [467, 485] width 198 height 25
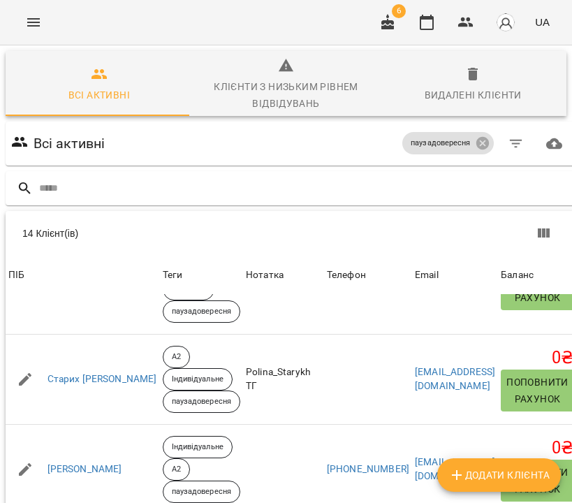
scroll to position [142, 0]
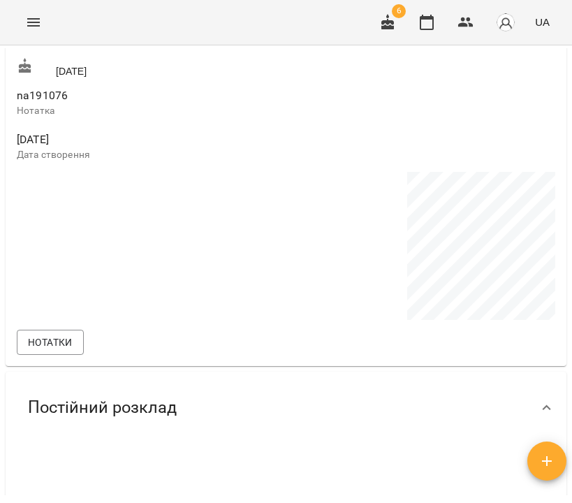
scroll to position [1053, 0]
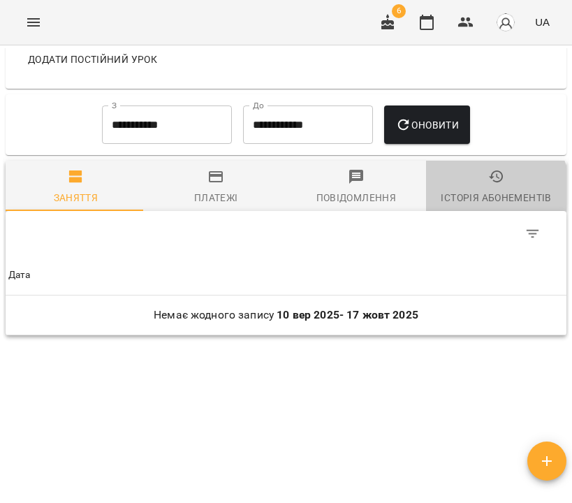
click at [483, 189] on div "Історія абонементів" at bounding box center [495, 197] width 110 height 17
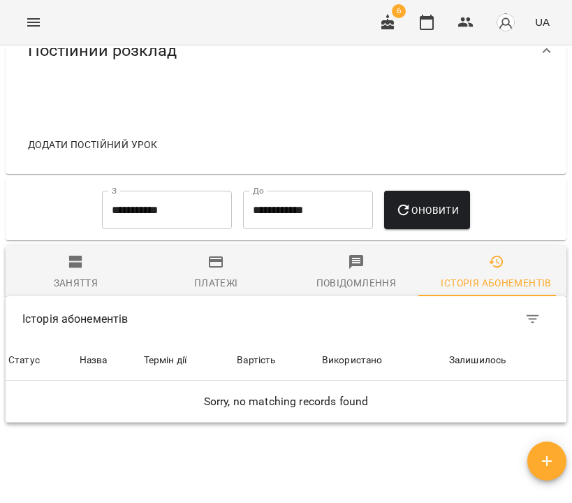
click at [165, 199] on input "**********" at bounding box center [167, 210] width 130 height 39
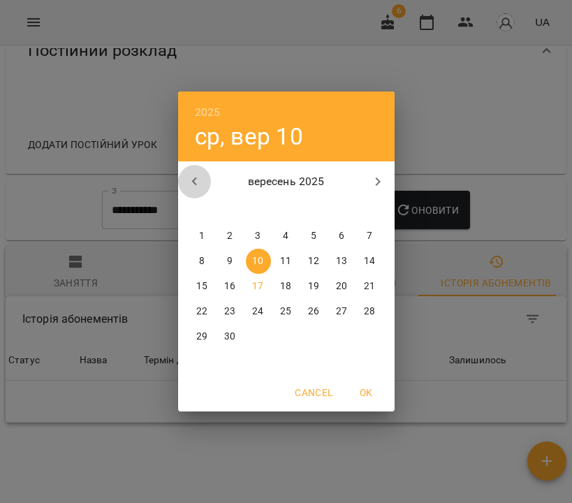
click at [193, 180] on icon "button" at bounding box center [194, 181] width 17 height 17
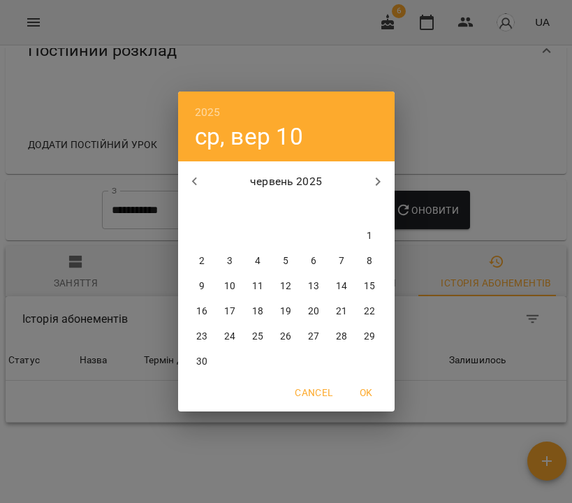
click at [370, 232] on p "1" at bounding box center [369, 236] width 6 height 14
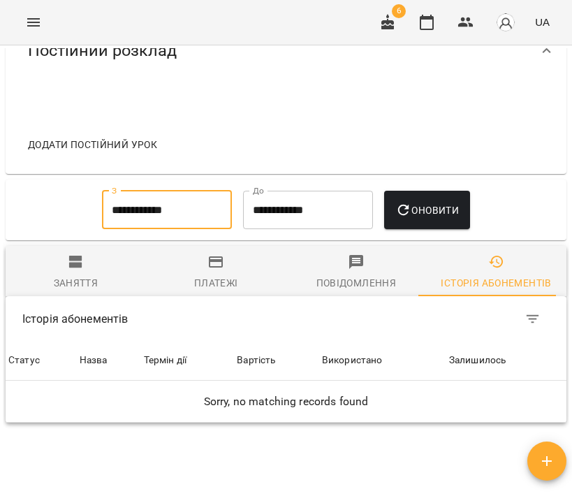
type input "**********"
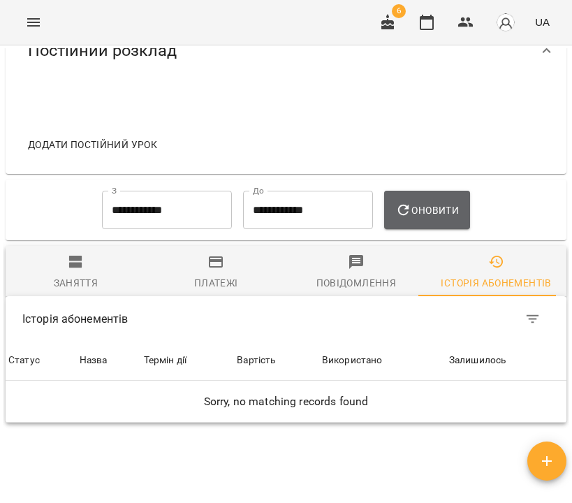
click at [433, 220] on button "Оновити" at bounding box center [427, 210] width 86 height 39
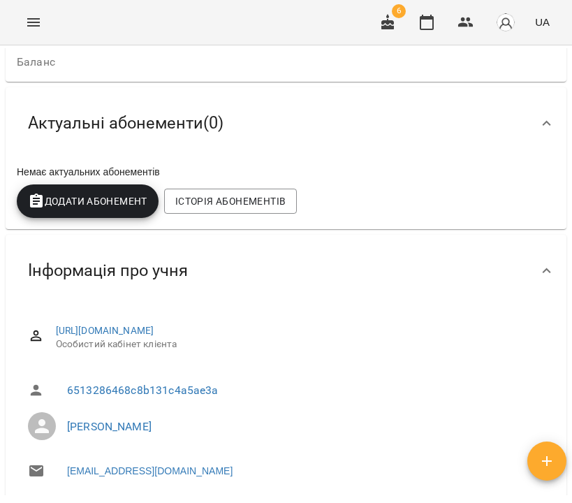
scroll to position [0, 0]
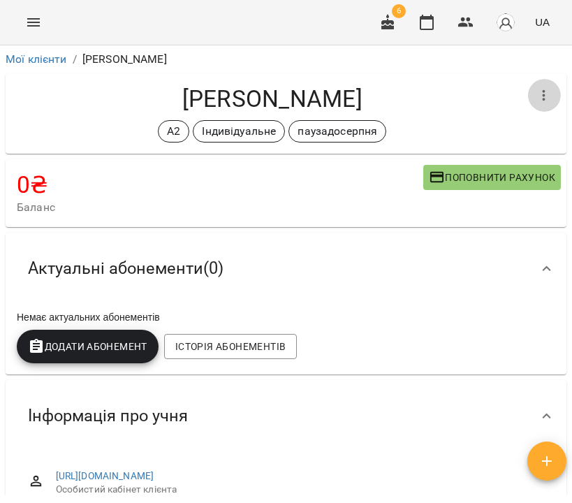
click at [539, 94] on icon "button" at bounding box center [543, 95] width 17 height 17
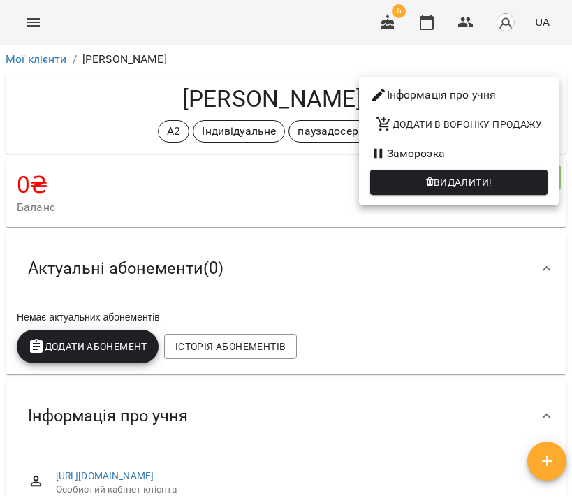
click at [398, 102] on li "Інформація про учня" at bounding box center [459, 94] width 200 height 25
select select "**"
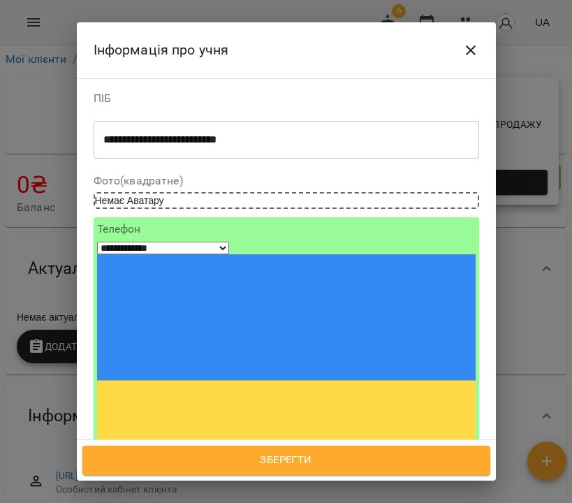
scroll to position [120, 0]
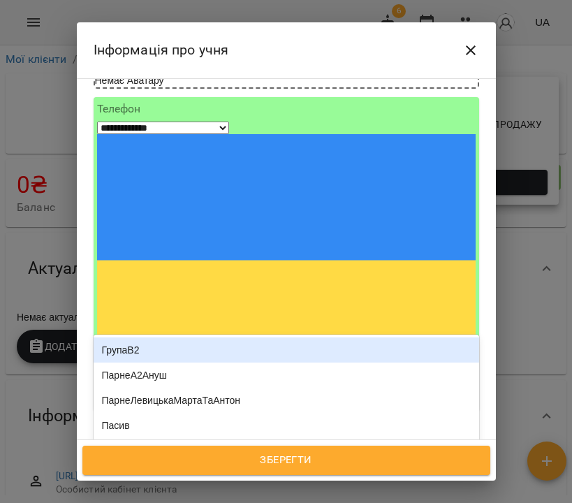
type input "***"
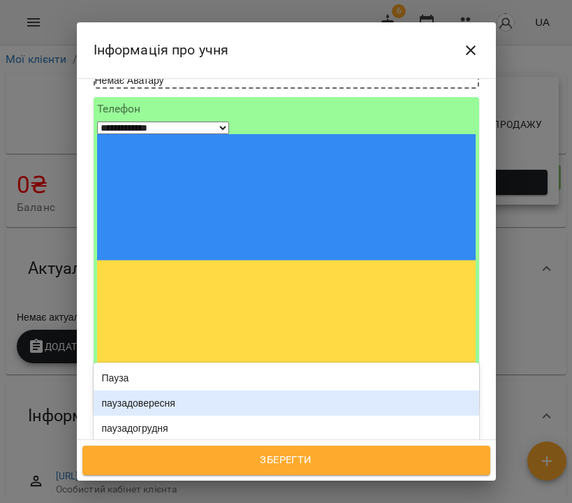
click at [202, 390] on div "паузадовересня" at bounding box center [286, 402] width 385 height 25
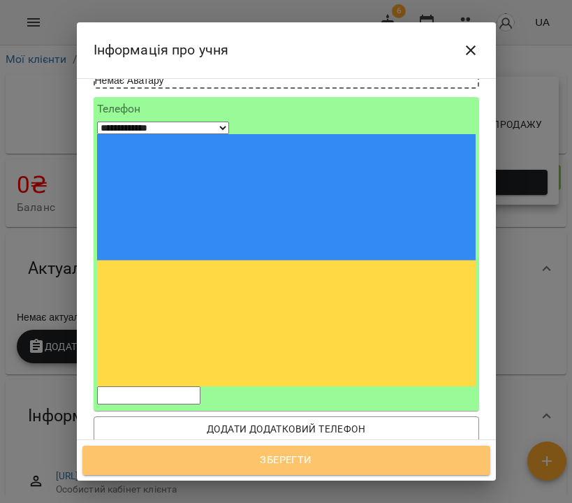
click at [296, 461] on span "Зберегти" at bounding box center [286, 460] width 377 height 18
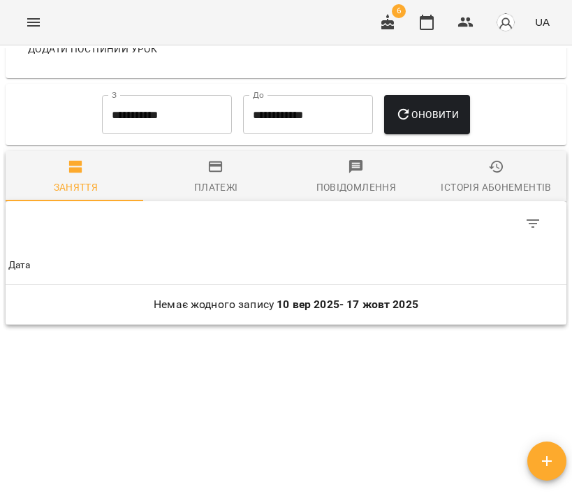
click at [477, 167] on span "Історія абонементів" at bounding box center [496, 177] width 124 height 38
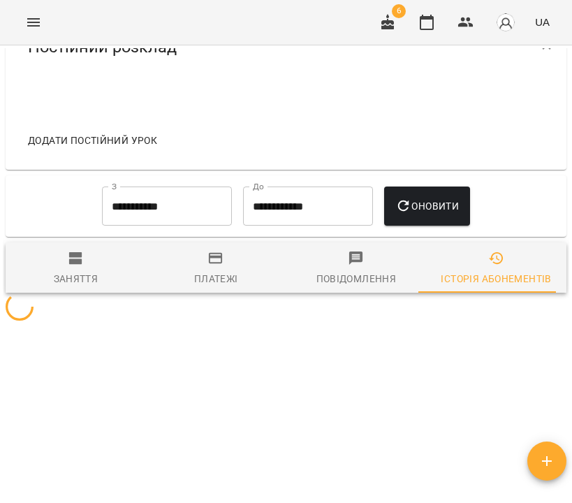
scroll to position [936, 0]
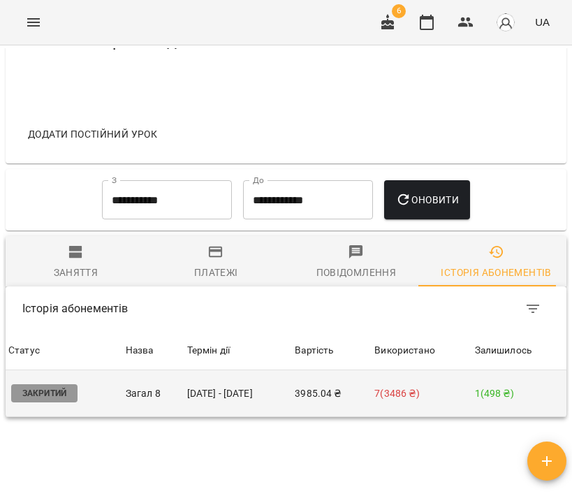
click at [256, 406] on td "21 черв - 14 вер" at bounding box center [238, 393] width 108 height 47
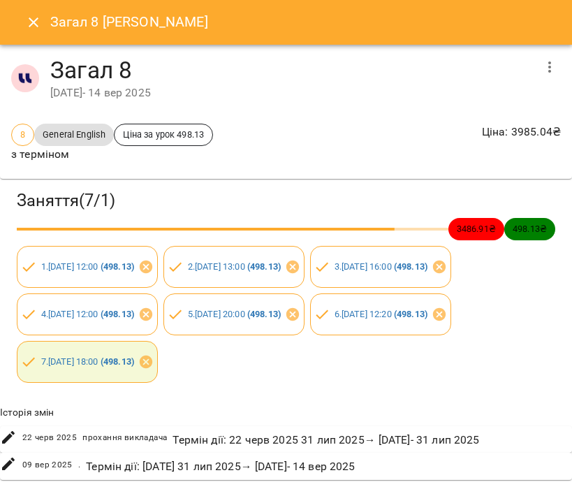
click at [544, 67] on icon "button" at bounding box center [549, 67] width 17 height 17
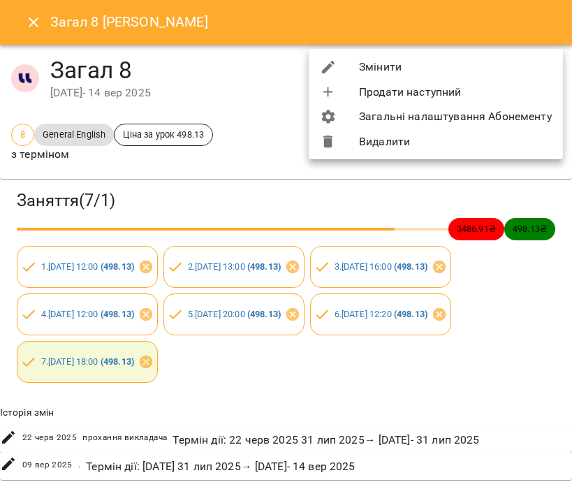
click at [521, 66] on li "Змінити" at bounding box center [436, 66] width 254 height 25
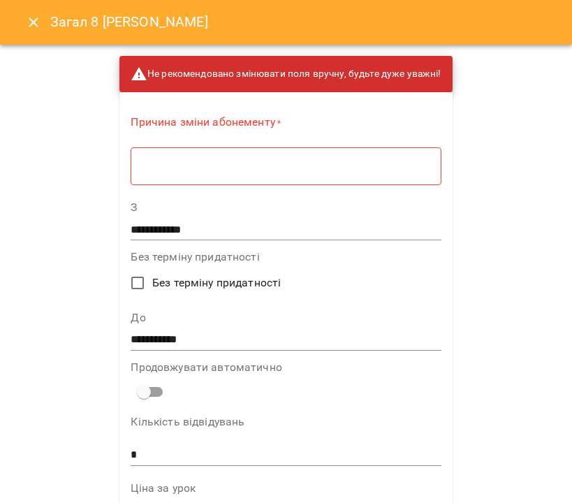
click at [339, 161] on textarea at bounding box center [285, 166] width 290 height 13
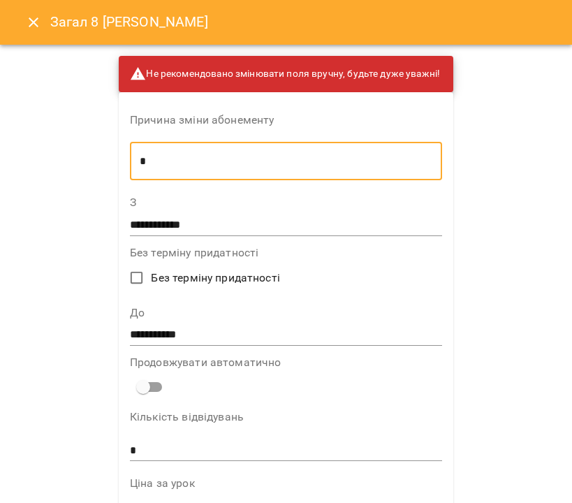
type textarea "*"
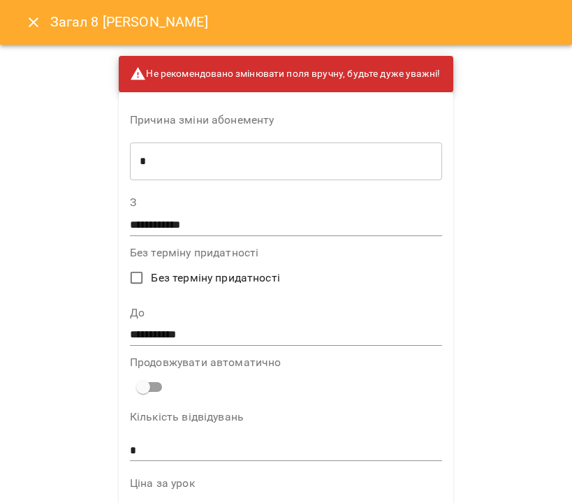
click at [172, 311] on label "До" at bounding box center [286, 312] width 312 height 11
click at [170, 339] on input "**********" at bounding box center [286, 335] width 312 height 22
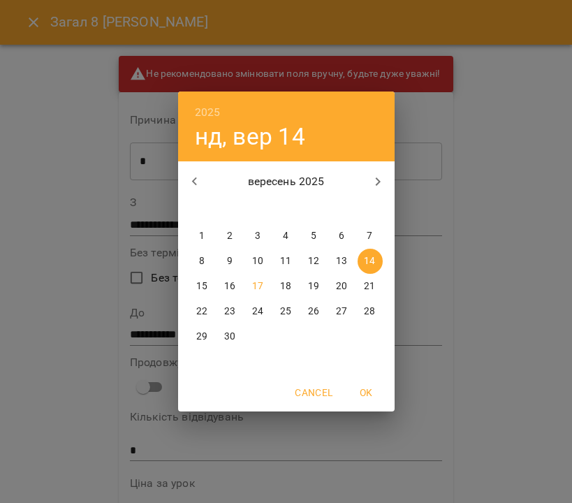
click at [373, 287] on p "21" at bounding box center [369, 286] width 11 height 14
type input "**********"
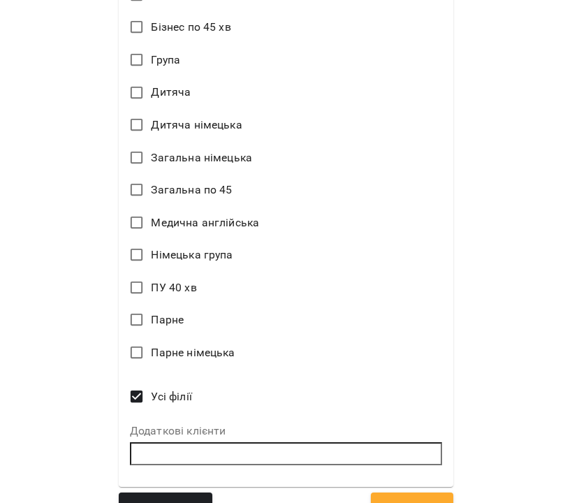
scroll to position [899, 0]
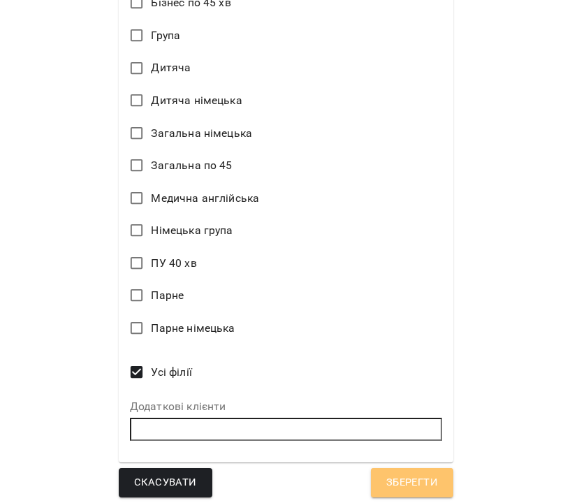
click at [397, 473] on span "Зберегти" at bounding box center [412, 482] width 52 height 18
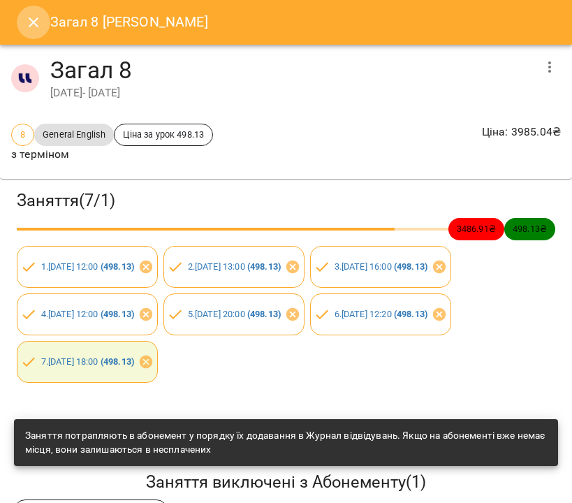
click at [25, 20] on icon "Close" at bounding box center [33, 22] width 17 height 17
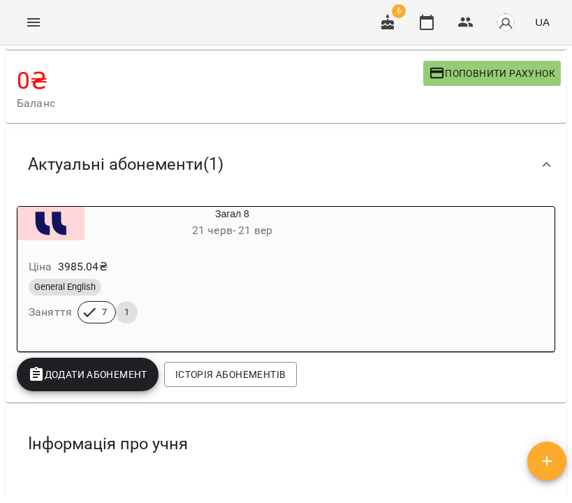
scroll to position [0, 0]
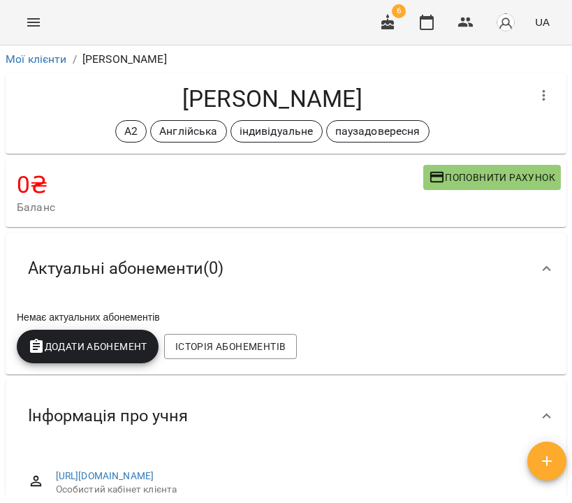
click at [536, 89] on icon "button" at bounding box center [543, 95] width 17 height 17
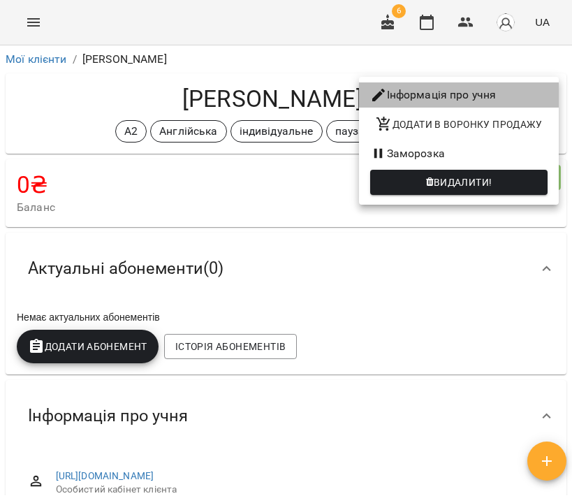
click at [518, 87] on li "Інформація про учня" at bounding box center [459, 94] width 200 height 25
select select "**"
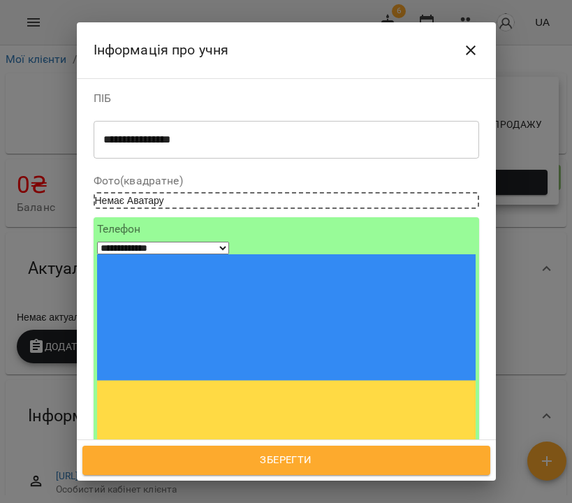
scroll to position [117, 0]
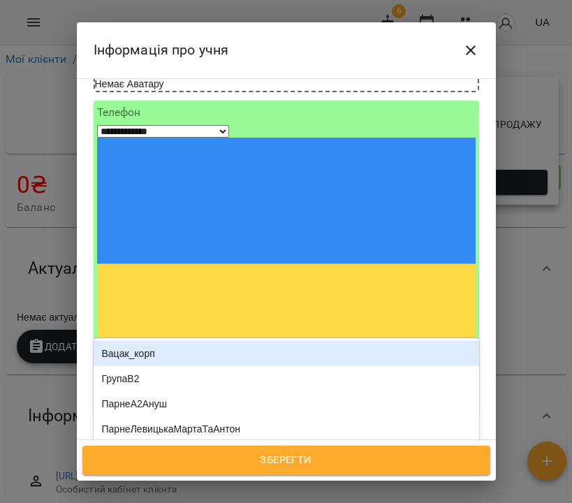
type input "***"
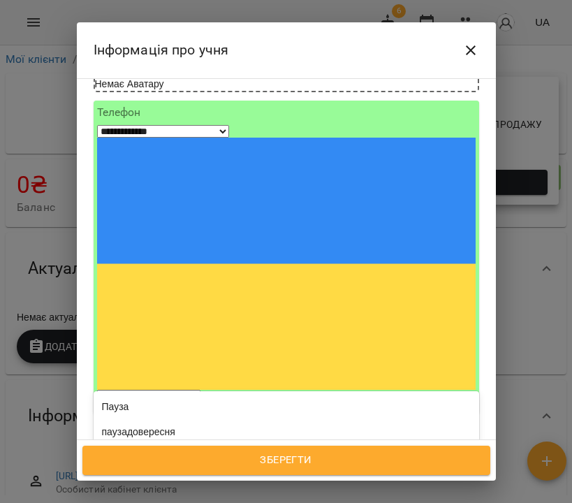
click at [218, 469] on div "паузадожовтня" at bounding box center [286, 481] width 385 height 25
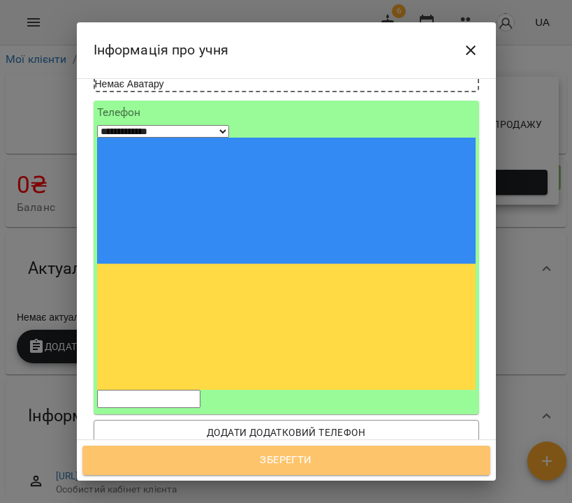
click at [300, 458] on span "Зберегти" at bounding box center [286, 460] width 377 height 18
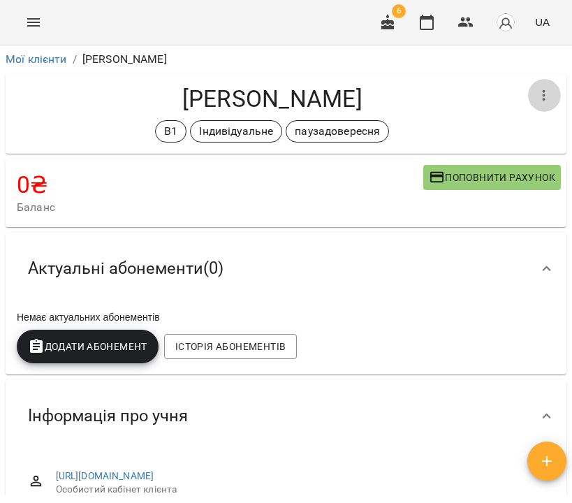
click at [535, 89] on icon "button" at bounding box center [543, 95] width 17 height 17
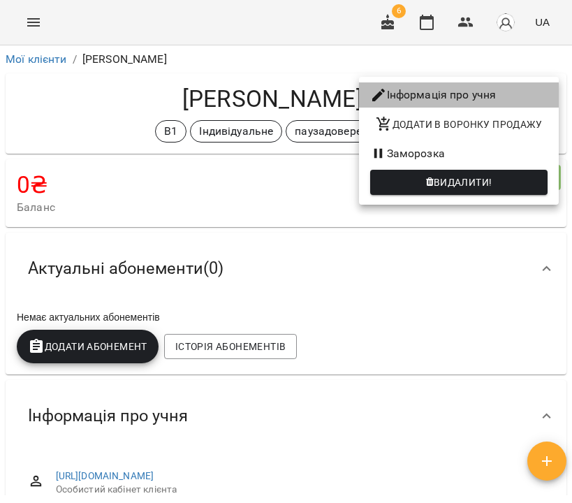
click at [512, 94] on li "Інформація про учня" at bounding box center [459, 94] width 200 height 25
select select "**"
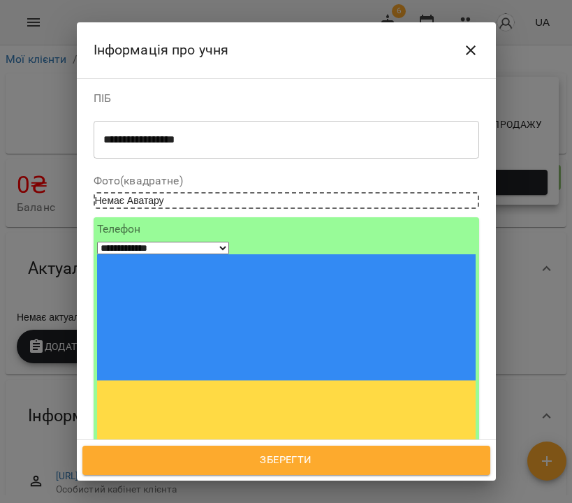
scroll to position [106, 0]
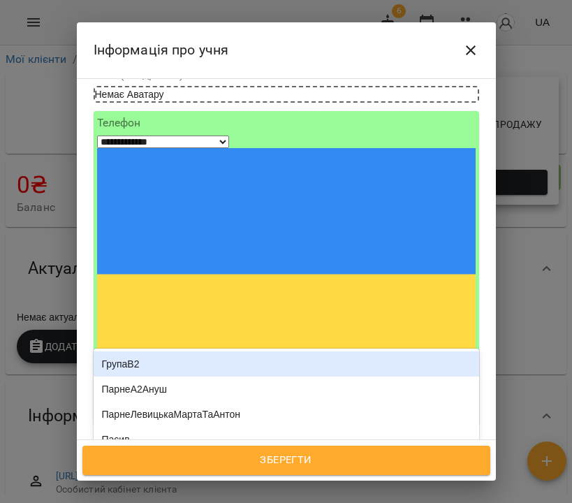
type input "***"
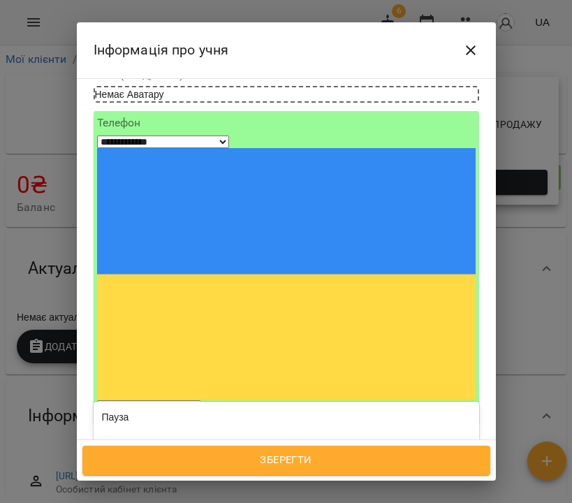
click at [204, 480] on div "паузадожовтня" at bounding box center [286, 492] width 385 height 25
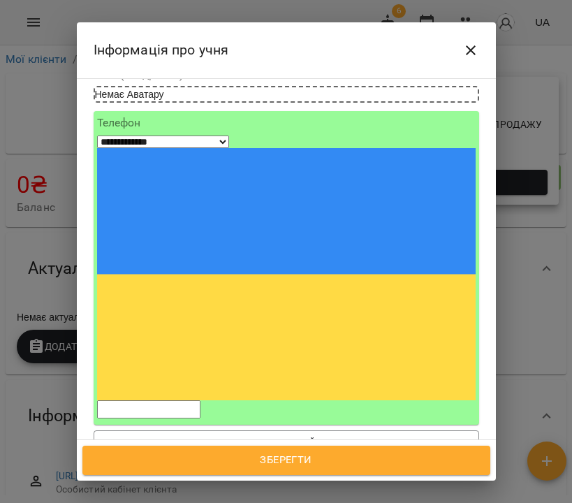
click at [355, 461] on span "Зберегти" at bounding box center [286, 460] width 377 height 18
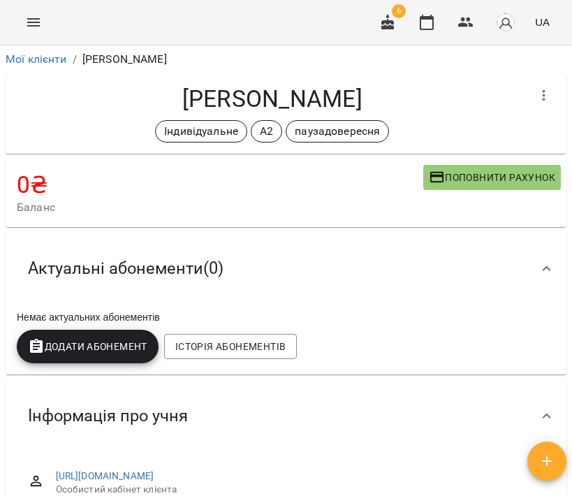
click at [542, 91] on button "button" at bounding box center [544, 96] width 34 height 34
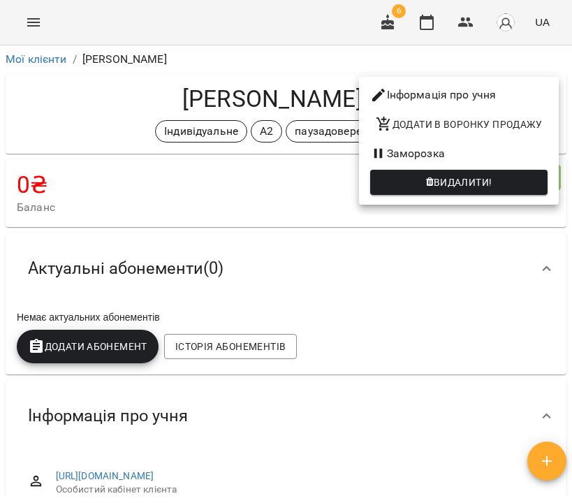
click at [471, 90] on li "Інформація про учня" at bounding box center [459, 94] width 200 height 25
select select "**"
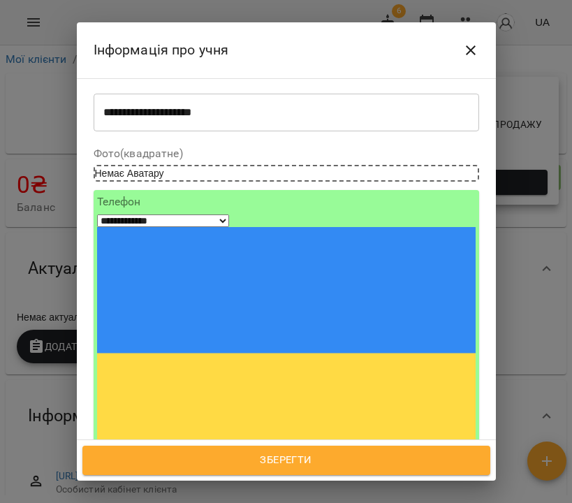
scroll to position [100, 0]
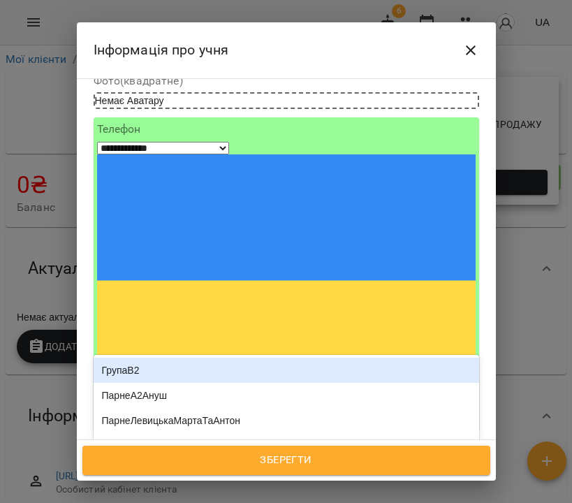
type input "***"
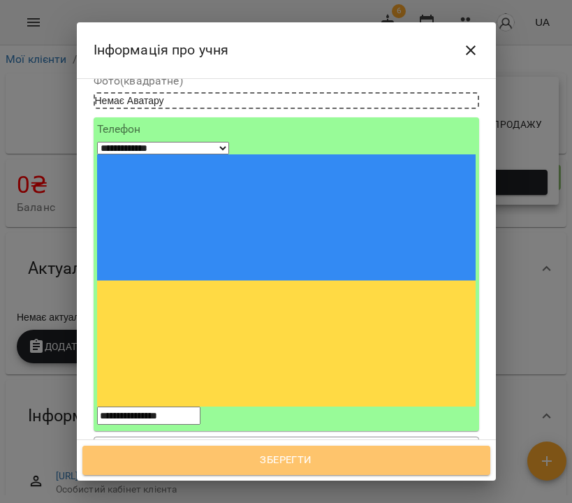
click at [312, 463] on span "Зберегти" at bounding box center [286, 460] width 377 height 18
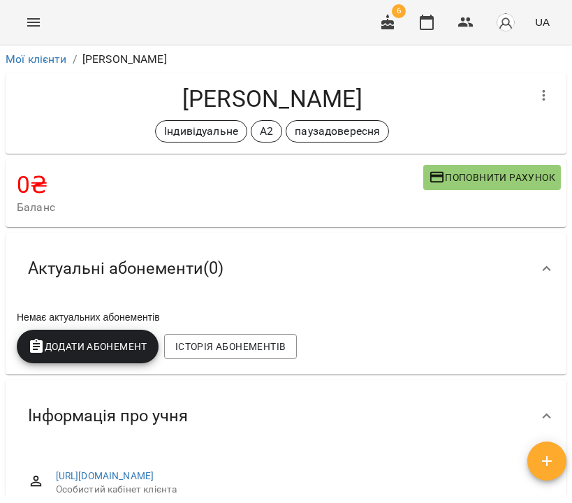
click at [535, 98] on icon "button" at bounding box center [543, 95] width 17 height 17
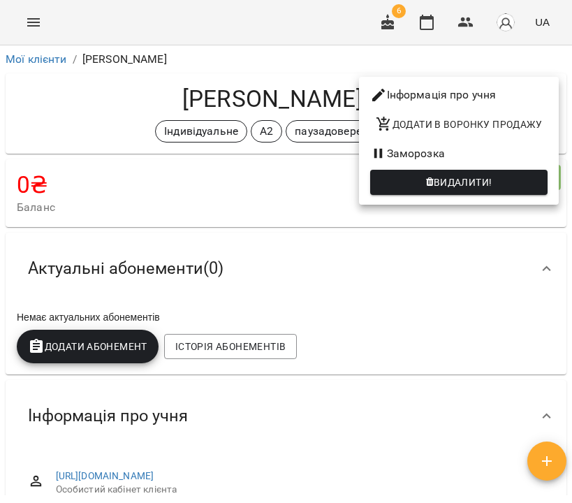
click at [503, 100] on li "Інформація про учня" at bounding box center [459, 94] width 200 height 25
select select "**"
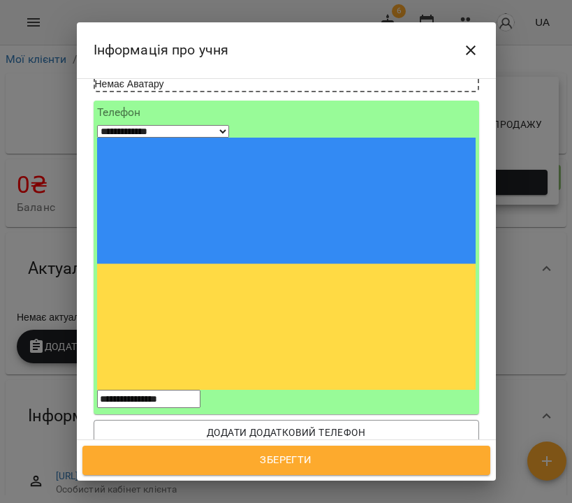
scroll to position [225, 0]
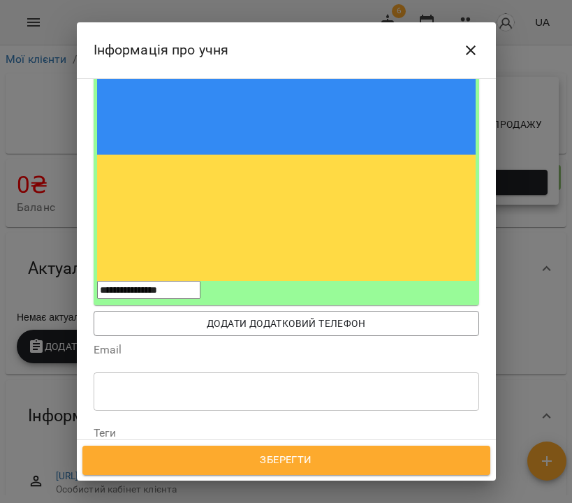
click at [296, 452] on icon at bounding box center [291, 457] width 10 height 10
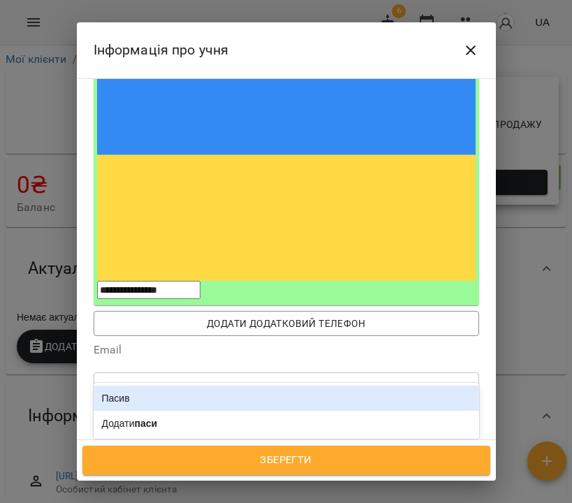
type input "*****"
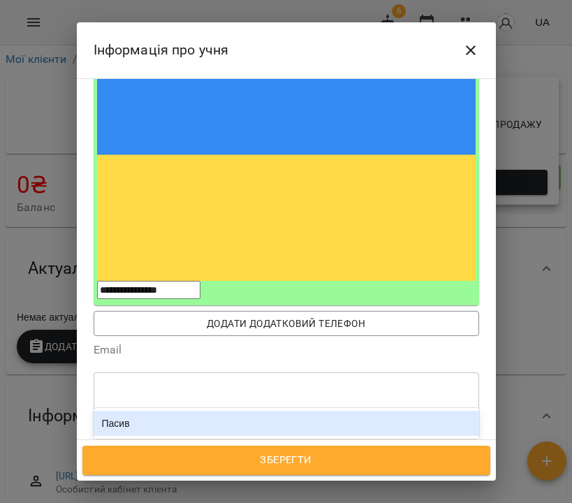
click at [263, 410] on div "Пасив" at bounding box center [286, 422] width 385 height 25
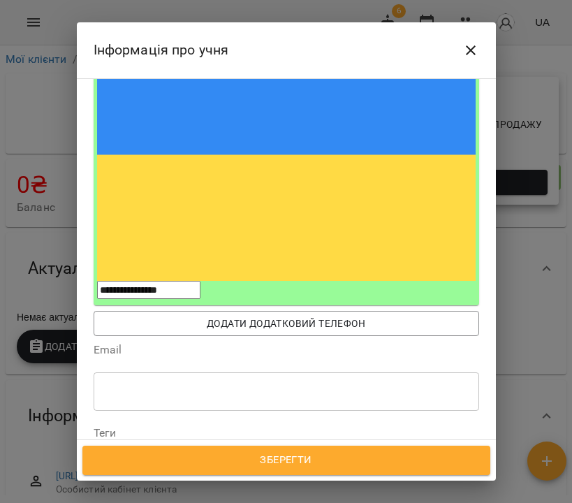
click at [322, 459] on span "Зберегти" at bounding box center [286, 460] width 377 height 18
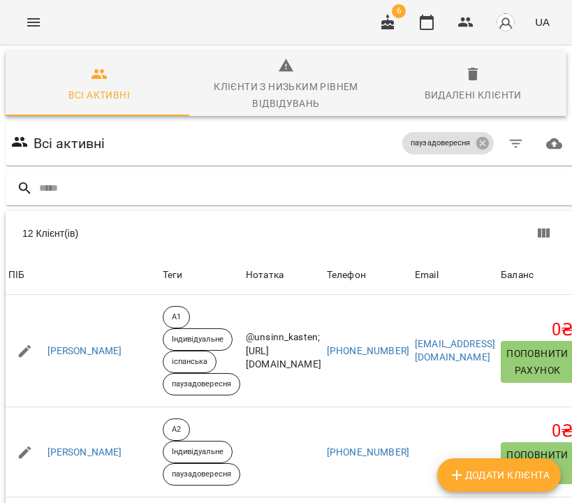
click at [40, 25] on icon "Menu" at bounding box center [33, 22] width 17 height 17
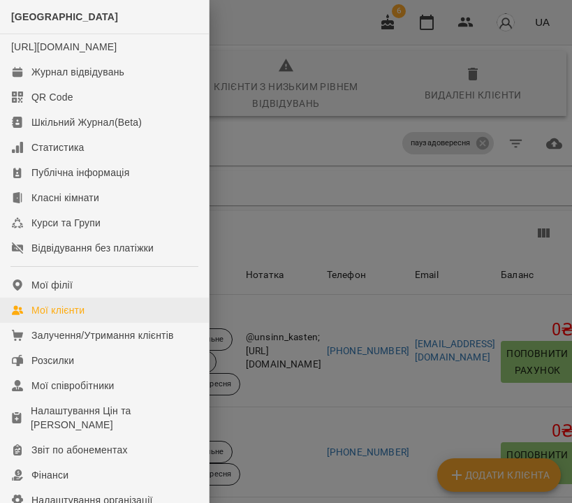
click at [67, 317] on div "Мої клієнти" at bounding box center [57, 310] width 53 height 14
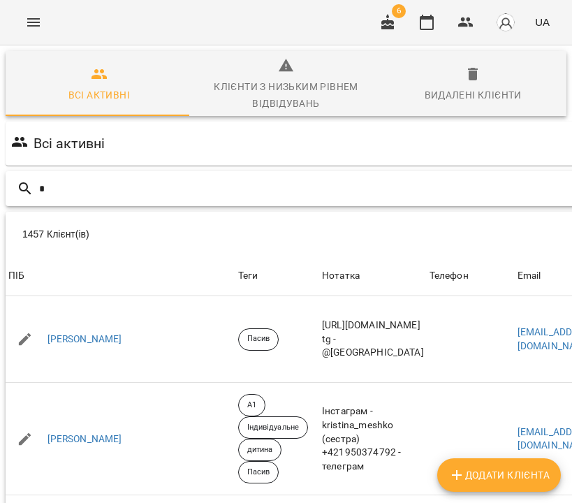
click at [307, 181] on input "text" at bounding box center [344, 188] width 611 height 23
type input "*******"
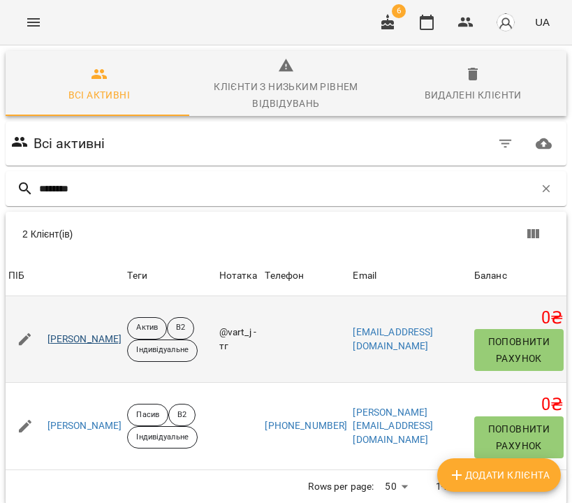
click at [122, 339] on link "Артюхін Віталій Андрійович" at bounding box center [84, 339] width 75 height 14
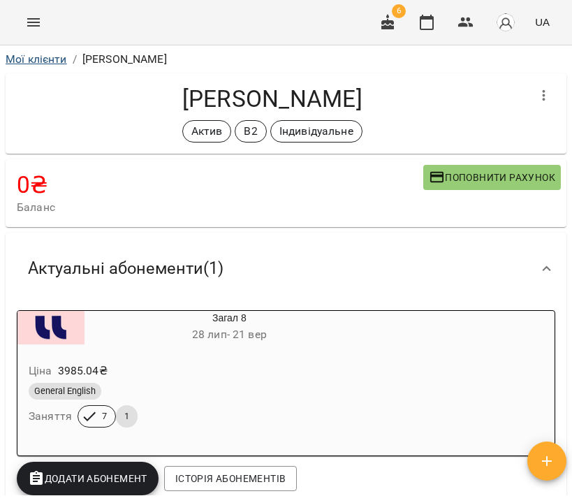
click at [39, 61] on link "Мої клієнти" at bounding box center [36, 58] width 61 height 13
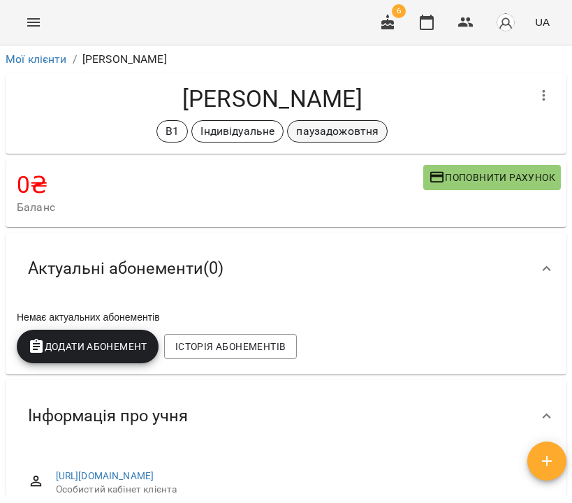
click at [320, 133] on p "паузадожовтня" at bounding box center [337, 131] width 82 height 17
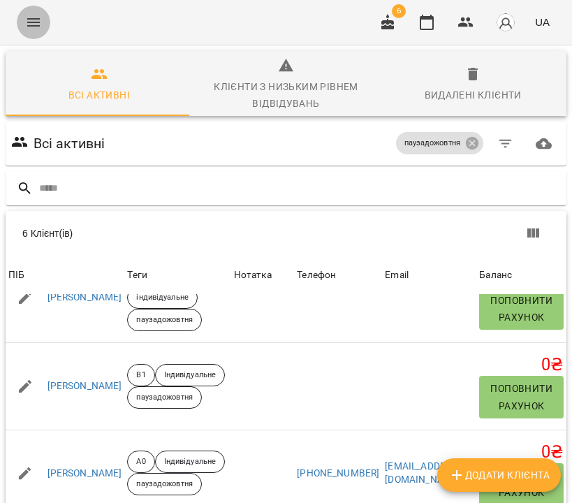
click at [31, 13] on button "Menu" at bounding box center [34, 23] width 34 height 34
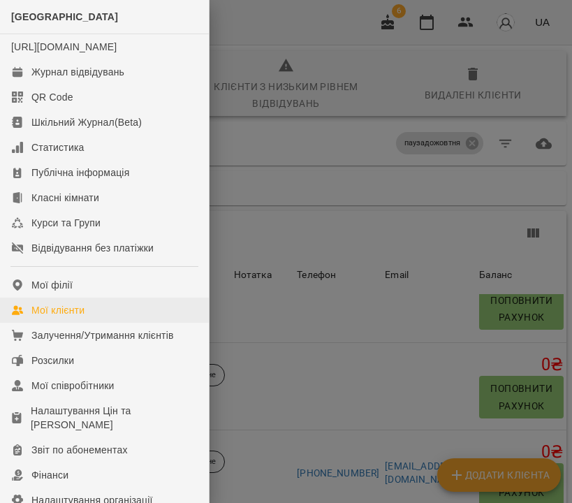
click at [47, 317] on div "Мої клієнти" at bounding box center [57, 310] width 53 height 14
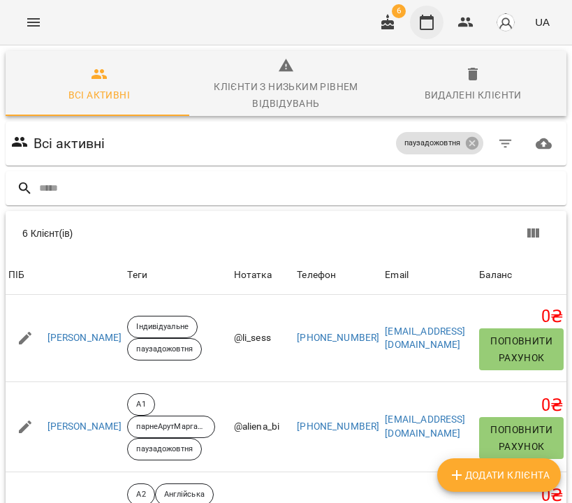
click at [438, 23] on button "button" at bounding box center [427, 23] width 34 height 34
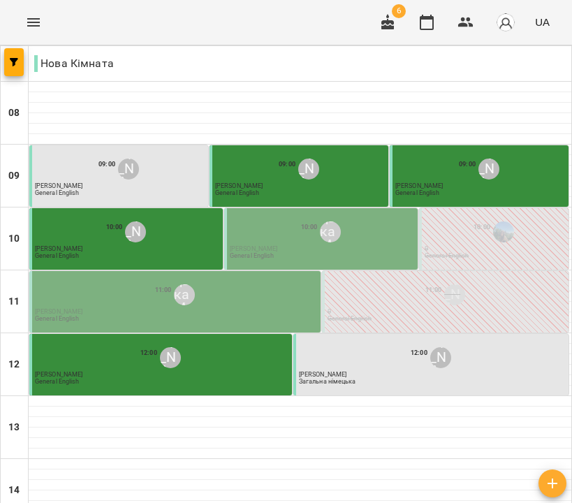
click at [37, 20] on icon "Menu" at bounding box center [33, 22] width 13 height 8
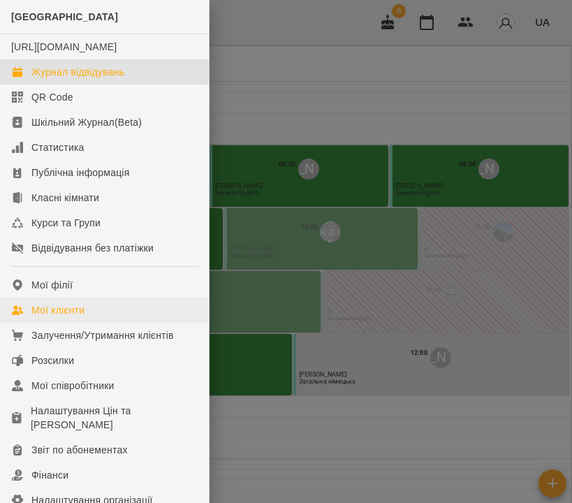
click at [52, 317] on div "Мої клієнти" at bounding box center [57, 310] width 53 height 14
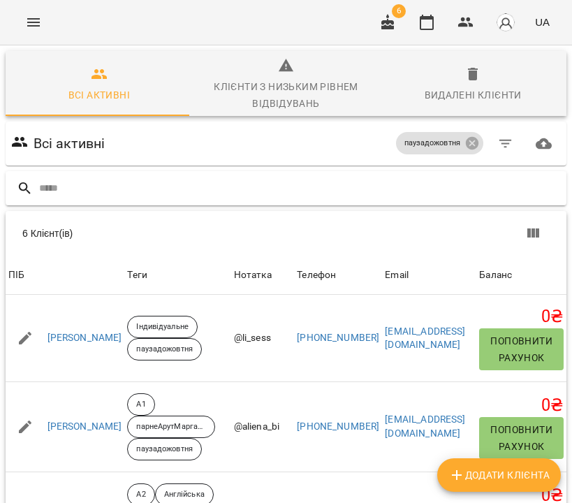
click at [245, 191] on input "text" at bounding box center [299, 188] width 521 height 23
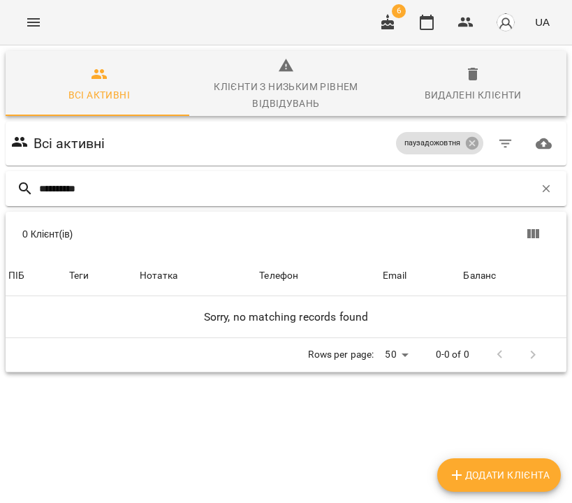
click at [313, 186] on input "**********" at bounding box center [286, 188] width 495 height 23
type input "**********"
click at [466, 140] on icon at bounding box center [472, 143] width 13 height 13
click at [242, 193] on input "**********" at bounding box center [286, 188] width 495 height 23
click at [151, 187] on input "**********" at bounding box center [286, 188] width 495 height 23
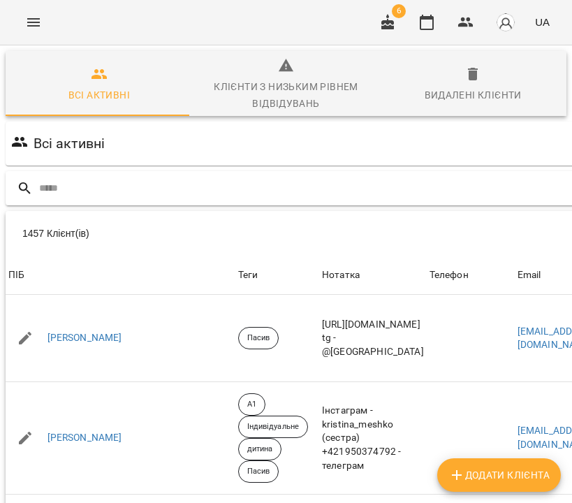
click at [176, 198] on input "text" at bounding box center [358, 188] width 638 height 23
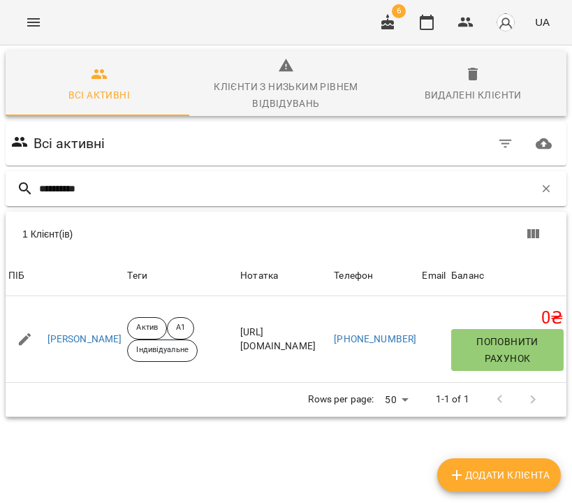
type input "**********"
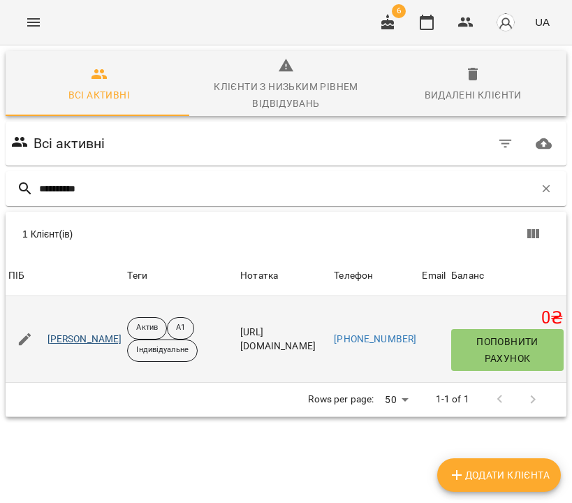
click at [90, 340] on link "[PERSON_NAME]" at bounding box center [84, 339] width 75 height 14
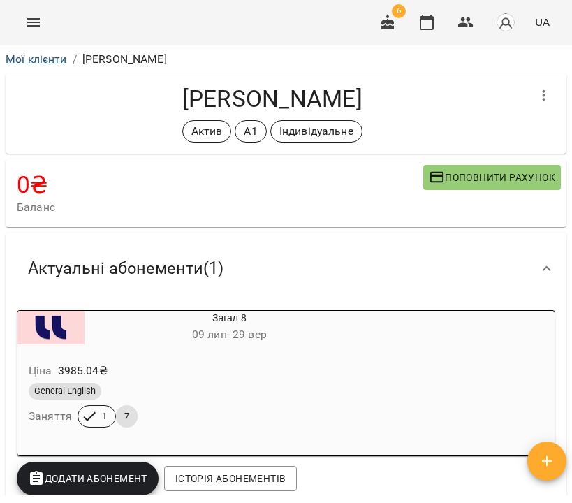
click at [48, 59] on link "Мої клієнти" at bounding box center [36, 58] width 61 height 13
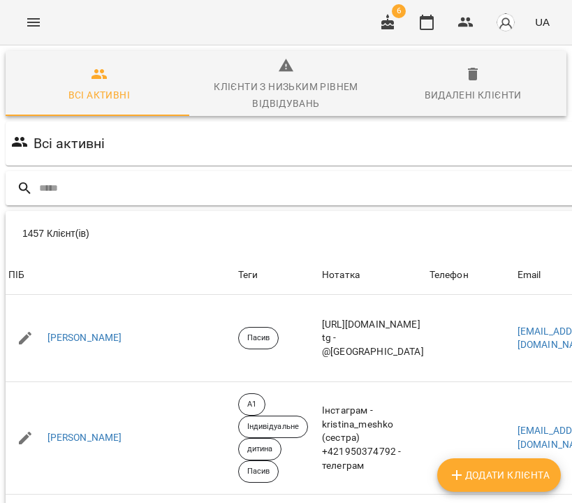
click at [271, 188] on input "text" at bounding box center [358, 188] width 638 height 23
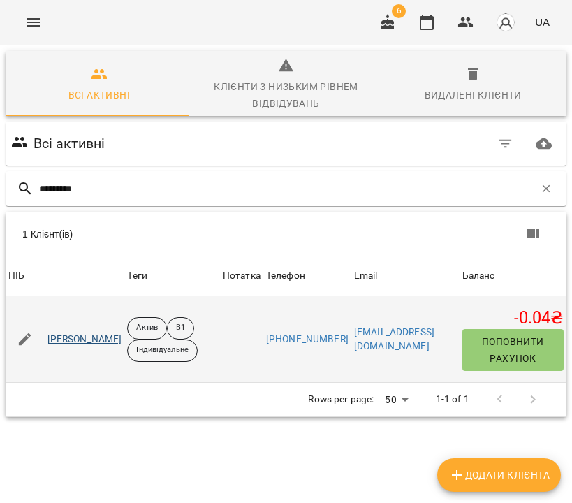
type input "*********"
click at [122, 341] on link "[PERSON_NAME]" at bounding box center [84, 339] width 75 height 14
